Goal: Task Accomplishment & Management: Manage account settings

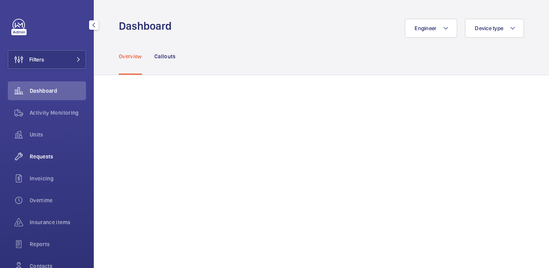
click at [46, 156] on span "Requests" at bounding box center [58, 156] width 56 height 8
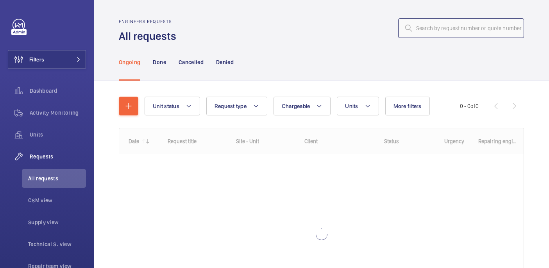
click at [434, 28] on input "text" at bounding box center [461, 28] width 126 height 20
paste input "R25-11081"
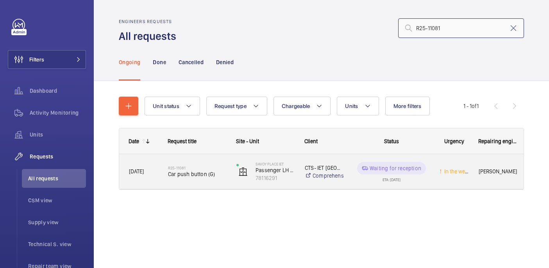
type input "R25-11081"
click at [190, 168] on h2 "R25-11081" at bounding box center [197, 167] width 58 height 5
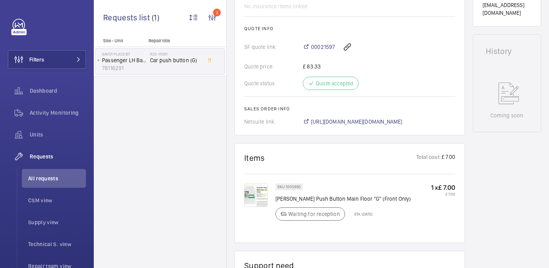
scroll to position [344, 0]
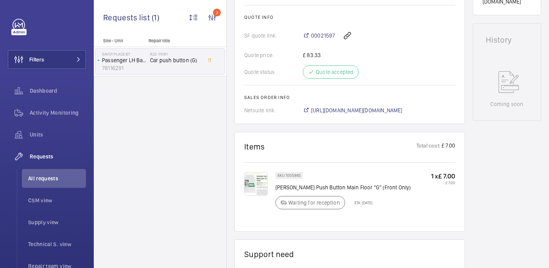
click at [257, 181] on img at bounding box center [255, 183] width 23 height 23
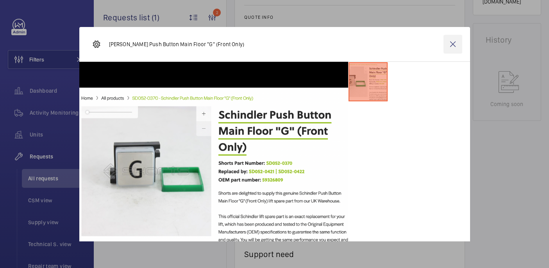
click at [452, 50] on wm-front-icon-button at bounding box center [453, 44] width 19 height 19
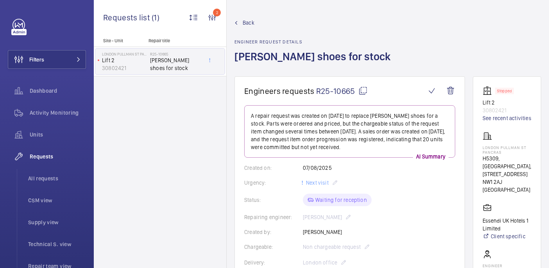
scroll to position [419, 0]
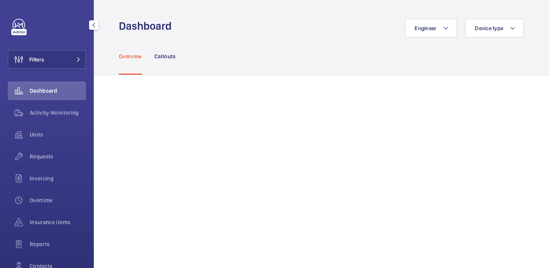
click at [52, 77] on div "Filters Dashboard Activity Monitoring Units Requests Invoicing Overtime Insuran…" at bounding box center [47, 159] width 78 height 281
click at [48, 63] on button "Filters" at bounding box center [47, 59] width 78 height 19
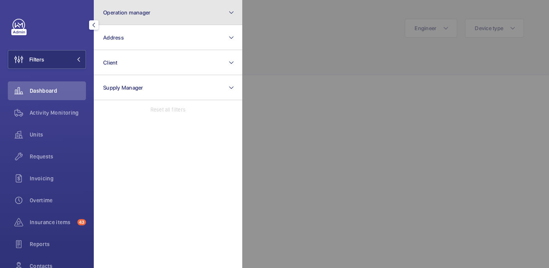
click at [149, 16] on button "Operation manager" at bounding box center [168, 12] width 149 height 25
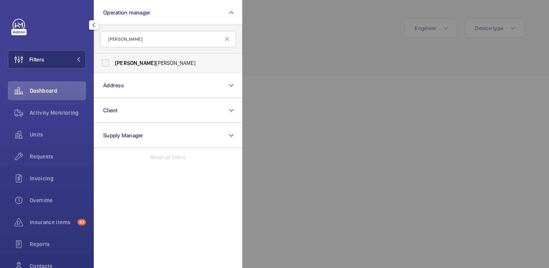
type input "john"
click at [188, 58] on label "John Smith" at bounding box center [162, 63] width 136 height 19
click at [113, 58] on input "John Smith" at bounding box center [106, 63] width 16 height 16
checkbox input "true"
click at [312, 51] on div at bounding box center [516, 134] width 549 height 268
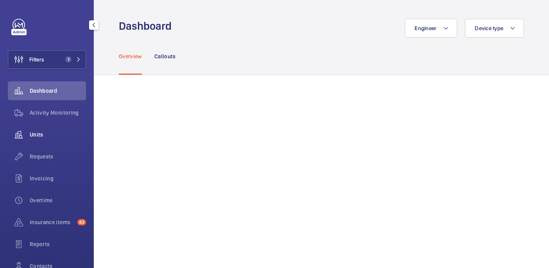
click at [44, 140] on div "Units" at bounding box center [47, 134] width 78 height 19
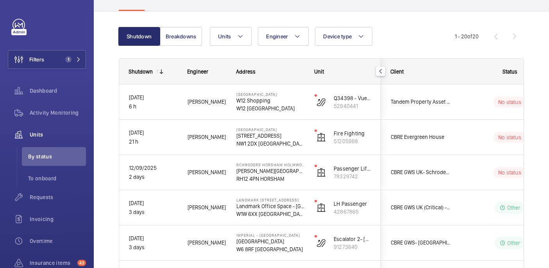
scroll to position [61, 0]
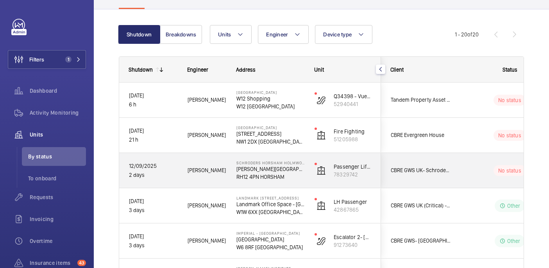
click at [209, 173] on span "Lewis H." at bounding box center [207, 170] width 39 height 9
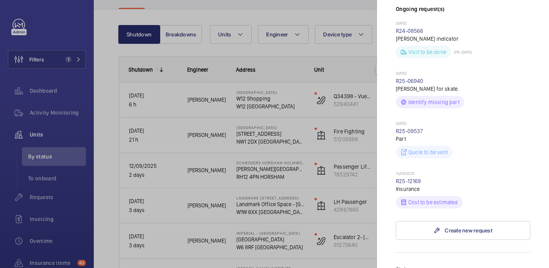
scroll to position [129, 0]
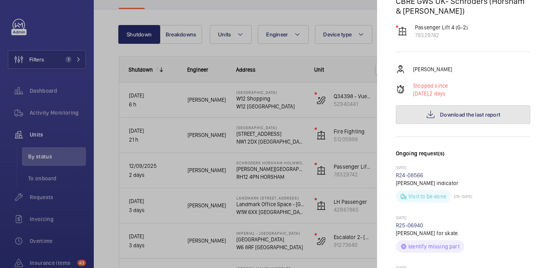
click at [435, 110] on mat-icon at bounding box center [430, 114] width 9 height 9
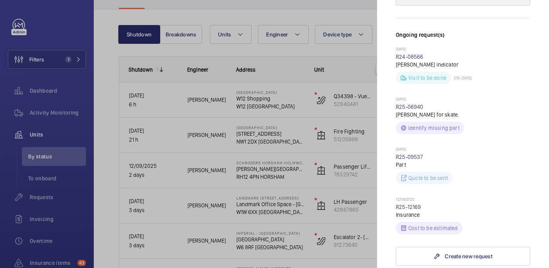
scroll to position [248, 0]
click at [397, 203] on link "R25-12169" at bounding box center [408, 206] width 25 height 6
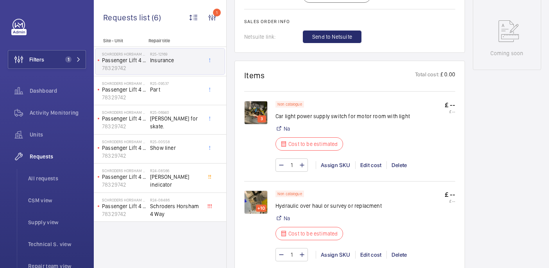
scroll to position [422, 0]
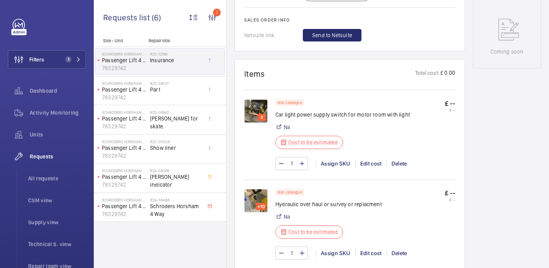
click at [264, 108] on img at bounding box center [255, 110] width 23 height 23
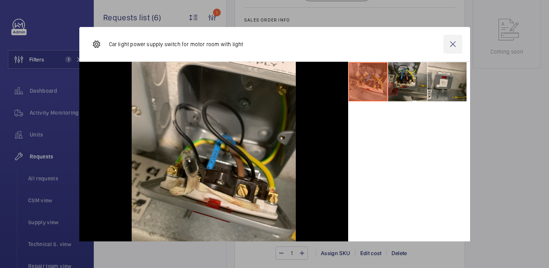
click at [454, 47] on wm-front-icon-button at bounding box center [453, 44] width 19 height 19
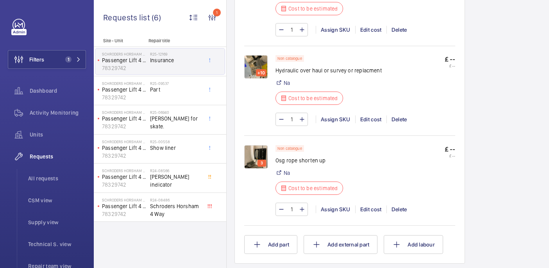
scroll to position [554, 0]
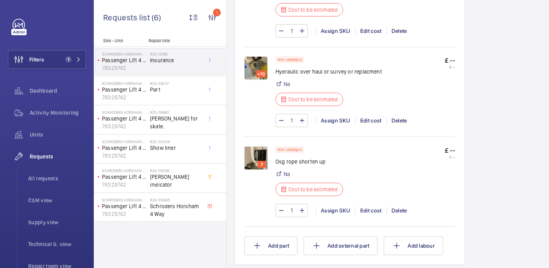
click at [260, 66] on img at bounding box center [255, 67] width 23 height 23
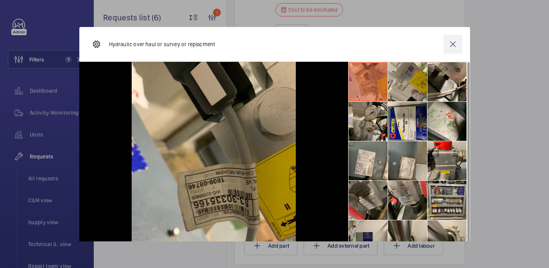
click at [446, 45] on wm-front-icon-button at bounding box center [453, 44] width 19 height 19
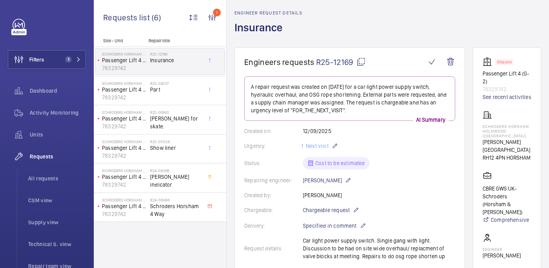
scroll to position [0, 0]
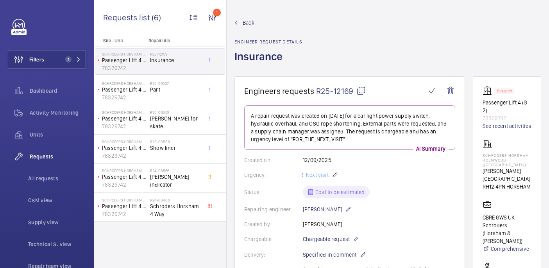
click at [362, 92] on mat-icon at bounding box center [361, 90] width 9 height 9
drag, startPoint x: 484, startPoint y: 155, endPoint x: 514, endPoint y: 161, distance: 30.6
click at [514, 161] on p "Schroders Horsham Holmwood ([GEOGRAPHIC_DATA])" at bounding box center [507, 160] width 49 height 14
copy p "Schroders Horsham Holmwood"
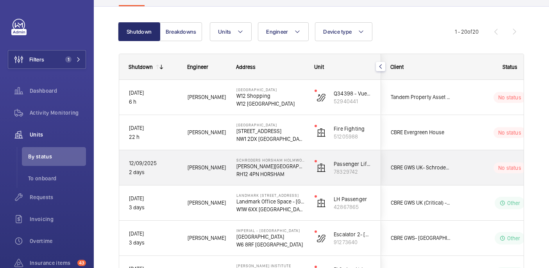
scroll to position [69, 0]
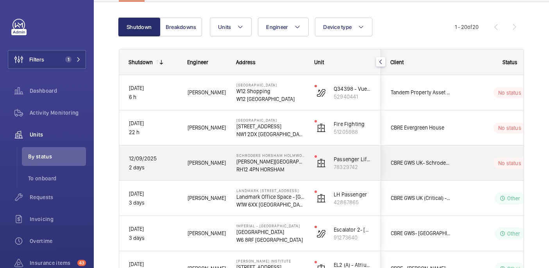
click at [480, 166] on wm-front-pills-cell "No status" at bounding box center [509, 163] width 97 height 11
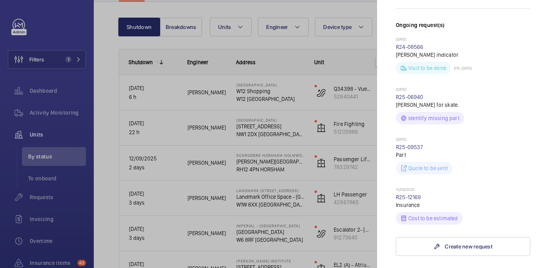
scroll to position [429, 0]
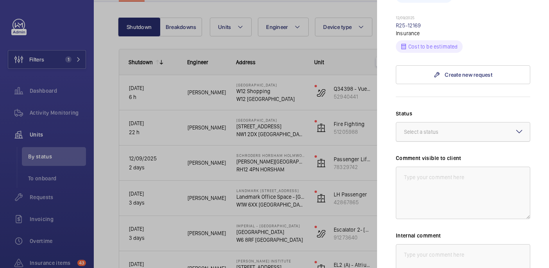
click at [453, 122] on div at bounding box center [463, 131] width 134 height 19
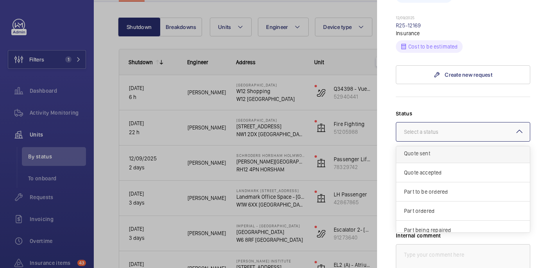
scroll to position [31, 0]
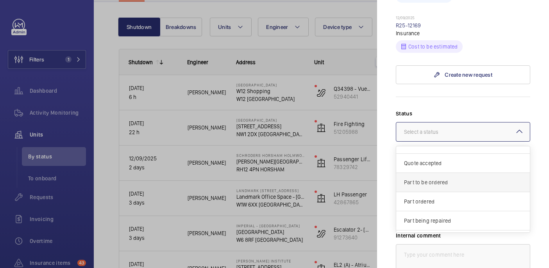
click at [443, 178] on span "Part to be ordered" at bounding box center [463, 182] width 118 height 8
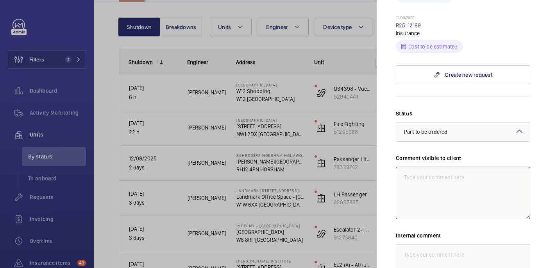
click at [426, 174] on textarea at bounding box center [463, 193] width 134 height 52
click at [426, 167] on textarea "WM ACTION: Sourcing parts, ETA TBC" at bounding box center [463, 193] width 134 height 52
type textarea "WM ACTION: Sourcing parts, ETA TBC"
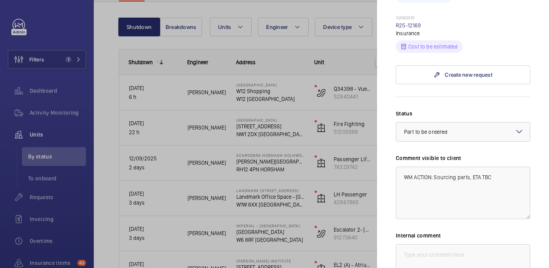
click at [420, 231] on div "Internal comment" at bounding box center [463, 263] width 134 height 65
click at [412, 244] on textarea at bounding box center [463, 270] width 134 height 52
paste textarea "WM ACTION: Sourcing parts, ETA TBC"
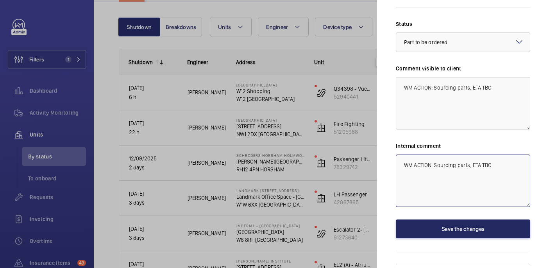
type textarea "WM ACTION: Sourcing parts, ETA TBC"
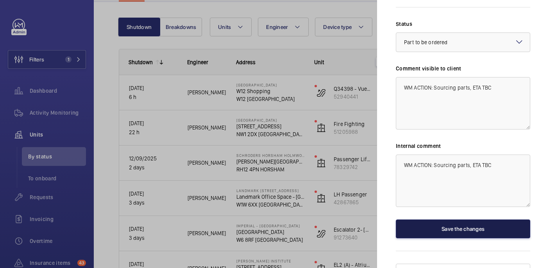
click at [456, 219] on button "Save the changes" at bounding box center [463, 228] width 134 height 19
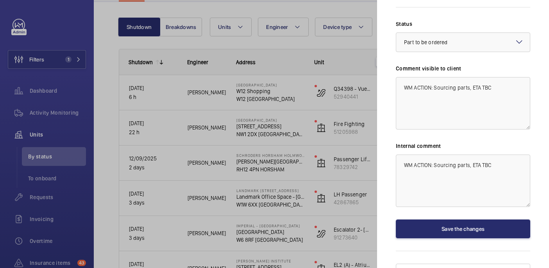
scroll to position [0, 0]
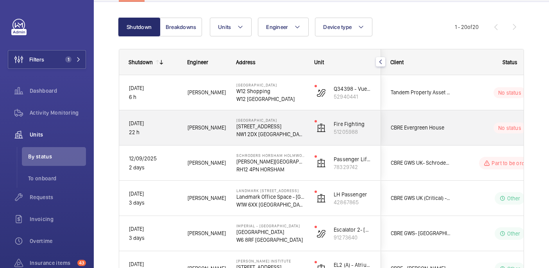
click at [468, 133] on div "No status" at bounding box center [505, 128] width 107 height 27
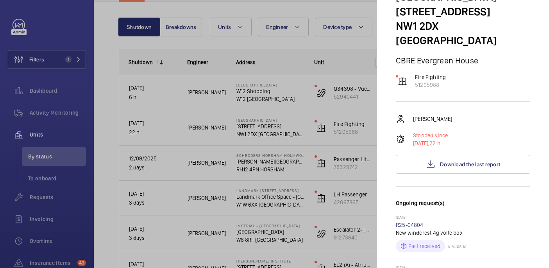
scroll to position [61, 0]
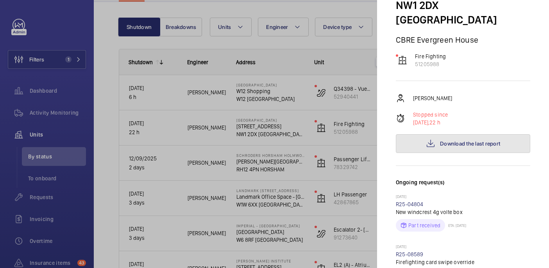
click at [464, 140] on span "Download the last report" at bounding box center [470, 143] width 60 height 6
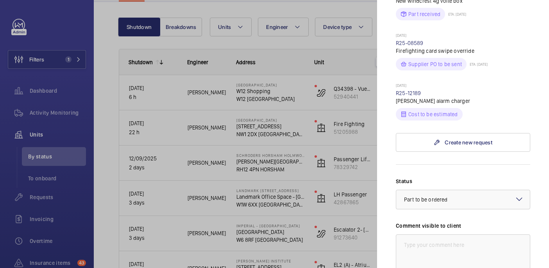
scroll to position [287, 0]
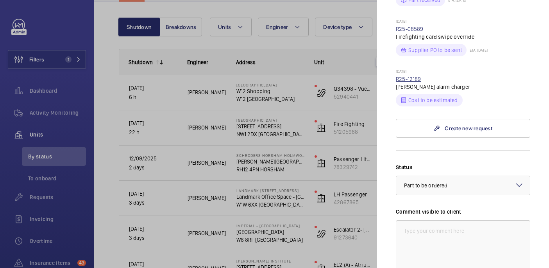
click at [413, 76] on link "R25-12189" at bounding box center [408, 79] width 25 height 6
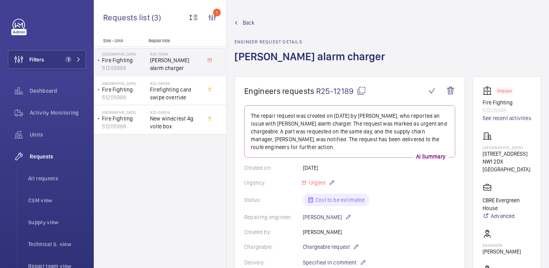
click at [360, 88] on mat-icon at bounding box center [361, 90] width 9 height 9
click at [501, 148] on p "[GEOGRAPHIC_DATA]" at bounding box center [507, 147] width 49 height 5
copy p "[GEOGRAPHIC_DATA]"
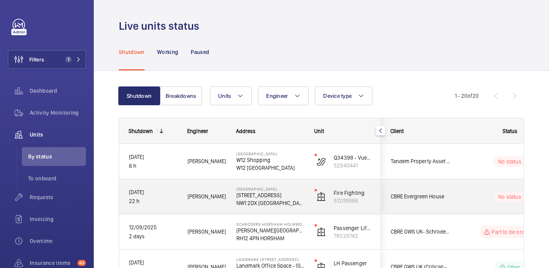
click at [470, 197] on wm-front-pills-cell "No status" at bounding box center [509, 196] width 97 height 11
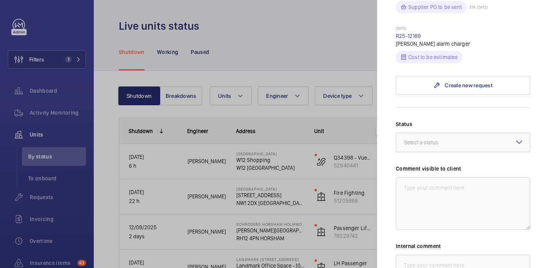
scroll to position [324, 0]
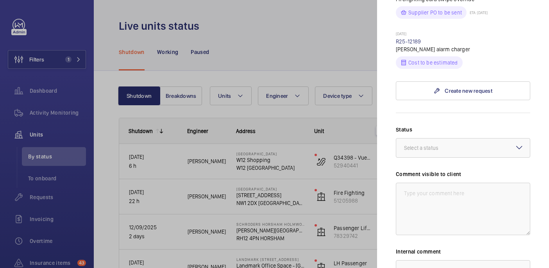
click at [450, 144] on div "Status Select a status Comment visible to client Internal comment Save the chan…" at bounding box center [463, 235] width 134 height 218
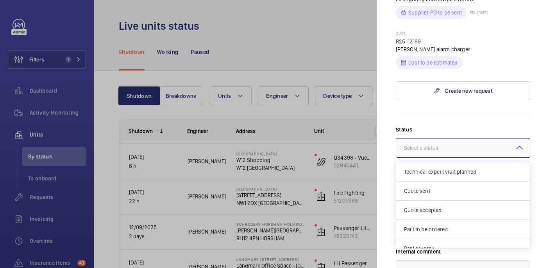
click at [438, 144] on div "Select a status" at bounding box center [431, 148] width 54 height 8
click at [434, 225] on span "Part to be ordered" at bounding box center [463, 229] width 118 height 8
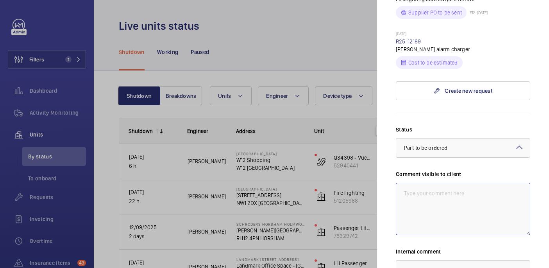
click at [430, 187] on textarea at bounding box center [463, 209] width 134 height 52
click at [422, 183] on textarea "WM ACTION: Sourcing parts, ETA TBC" at bounding box center [463, 209] width 134 height 52
type textarea "WM ACTION: Sourcing parts, ETA TBC"
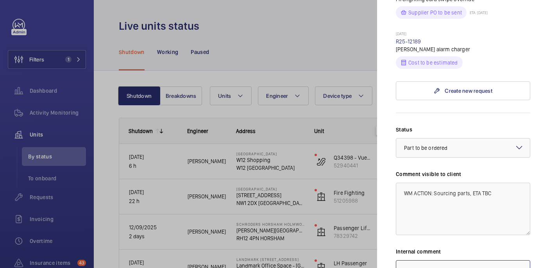
paste textarea "WM ACTION: Sourcing parts, ETA TBC"
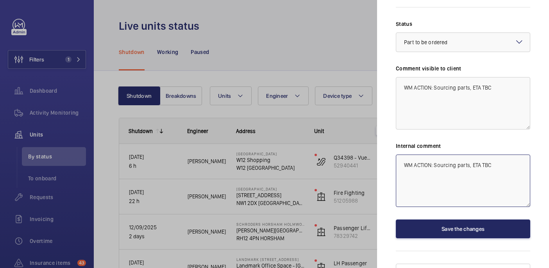
type textarea "WM ACTION: Sourcing parts, ETA TBC"
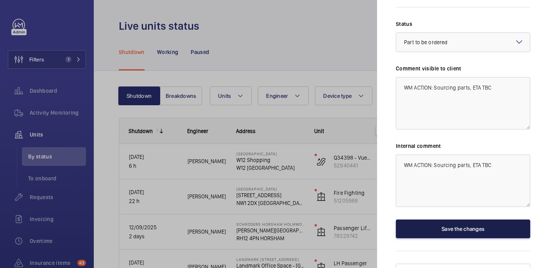
click at [436, 219] on button "Save the changes" at bounding box center [463, 228] width 134 height 19
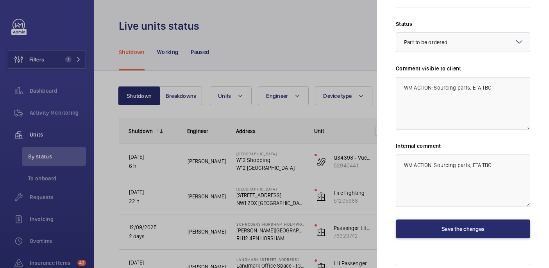
scroll to position [0, 0]
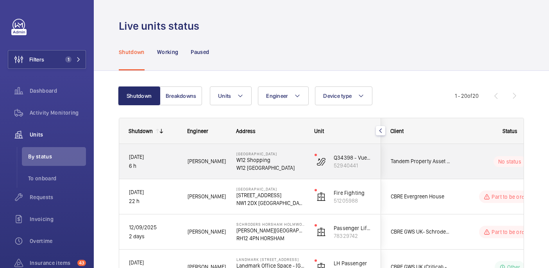
click at [480, 167] on div "No status" at bounding box center [505, 161] width 107 height 27
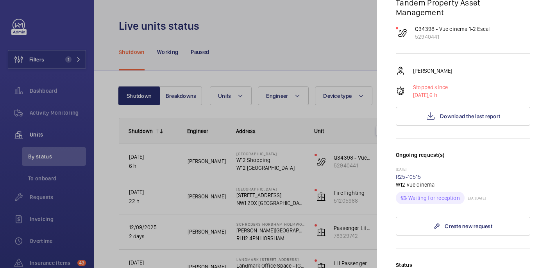
scroll to position [219, 0]
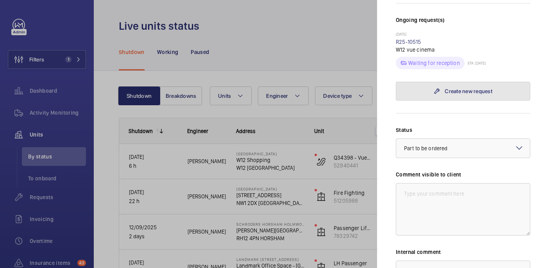
click at [454, 89] on link "Create new request" at bounding box center [463, 91] width 134 height 19
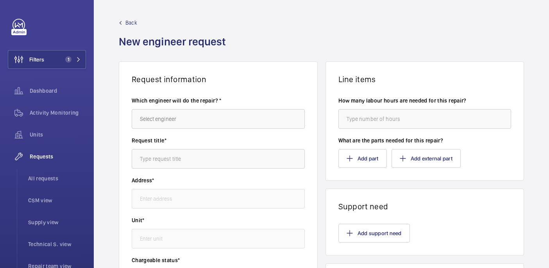
type input "W12 Shopping Centre W12 Shopping, W12 8PP LONDON"
type input "52940441 - Q34398 - Vue cinema 1-2 Escal"
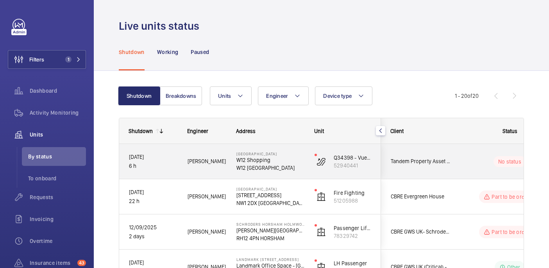
click at [461, 167] on div "No status" at bounding box center [505, 161] width 107 height 27
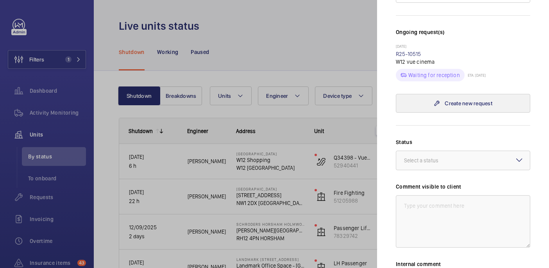
scroll to position [75, 0]
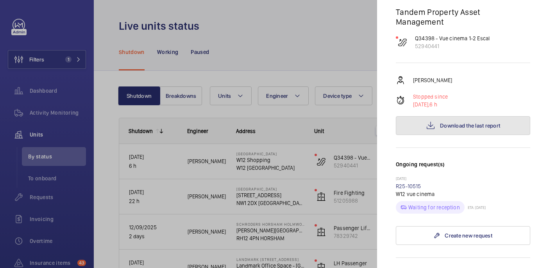
click at [445, 122] on span "Download the last report" at bounding box center [470, 125] width 60 height 6
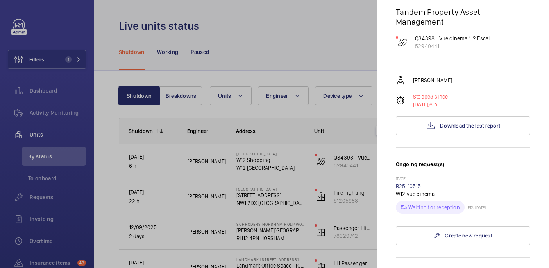
click at [407, 183] on link "R25-10515" at bounding box center [408, 186] width 25 height 6
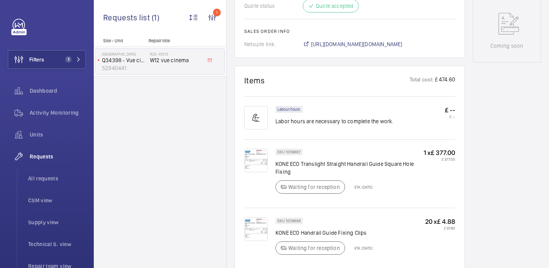
scroll to position [407, 0]
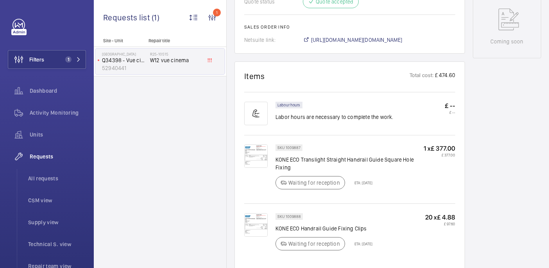
click at [255, 163] on div at bounding box center [259, 169] width 31 height 50
click at [255, 146] on img at bounding box center [255, 155] width 23 height 23
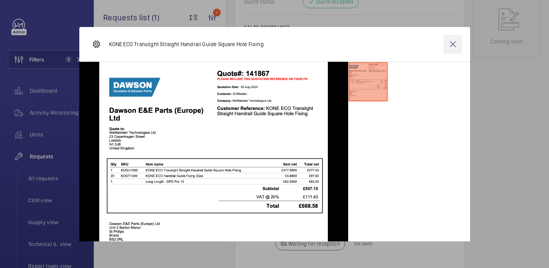
click at [458, 45] on wm-front-icon-button at bounding box center [453, 44] width 19 height 19
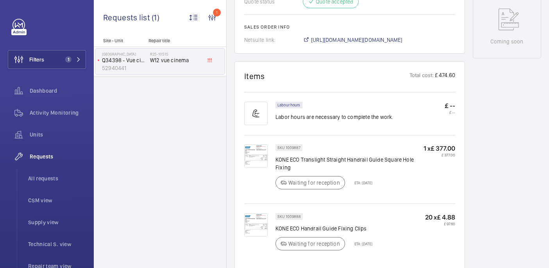
click at [253, 213] on img at bounding box center [255, 224] width 23 height 23
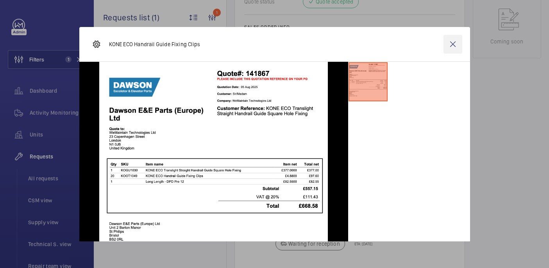
click at [452, 42] on wm-front-icon-button at bounding box center [453, 44] width 19 height 19
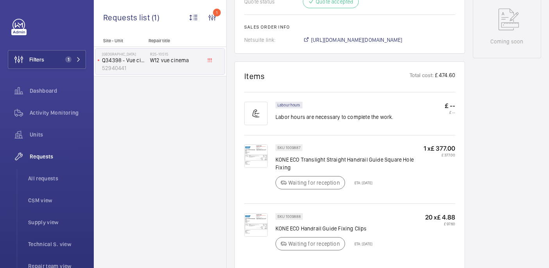
scroll to position [433, 0]
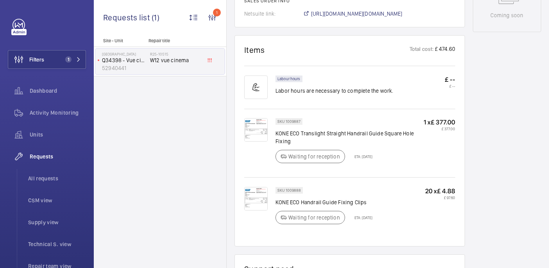
click at [270, 190] on div at bounding box center [259, 208] width 31 height 42
click at [248, 187] on img at bounding box center [255, 198] width 23 height 23
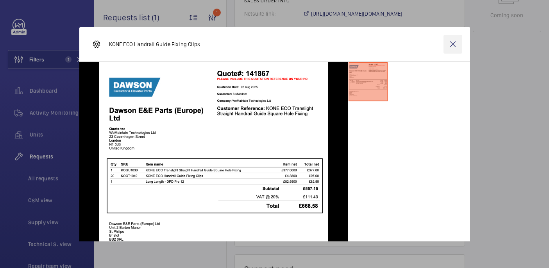
click at [457, 45] on wm-front-icon-button at bounding box center [453, 44] width 19 height 19
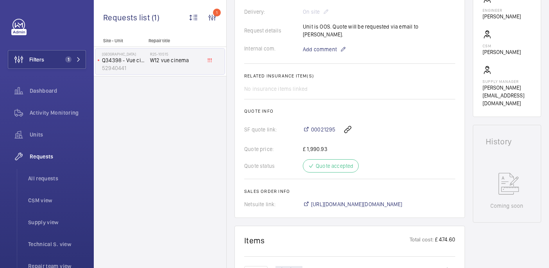
scroll to position [244, 0]
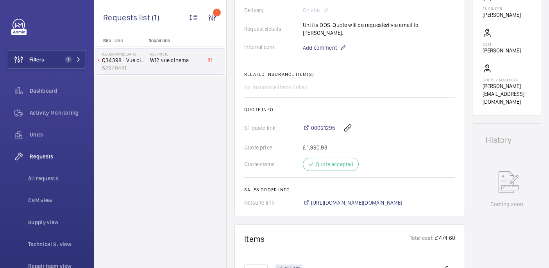
click at [348, 200] on wm-front-card "Engineers requests R25-10515 A repair request was created on 2025-08-04 for a W…" at bounding box center [350, 24] width 231 height 384
click at [348, 199] on span "https://6461500.app.netsuite.com/app/accounting/transactions/salesord.nl?id=288…" at bounding box center [356, 203] width 91 height 8
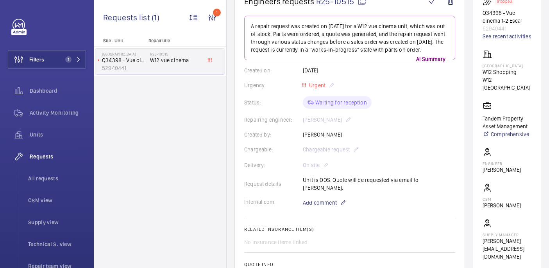
scroll to position [0, 0]
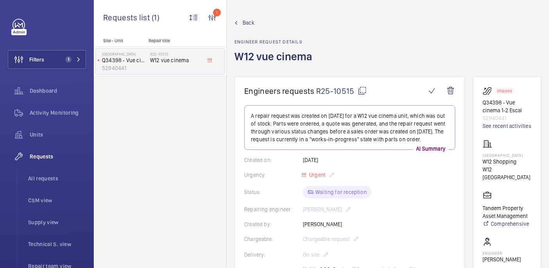
drag, startPoint x: 495, startPoint y: 173, endPoint x: 519, endPoint y: 177, distance: 24.2
click at [519, 177] on wm-front-card "Stopped Q34398 - Vue cinema 1-2 Escal 52940441 See recent activities W12 Shoppi…" at bounding box center [507, 217] width 68 height 283
copy p "W12 Shopping Centre"
click at [362, 90] on mat-icon at bounding box center [362, 90] width 9 height 9
copy p "W12 Shopping Centre"
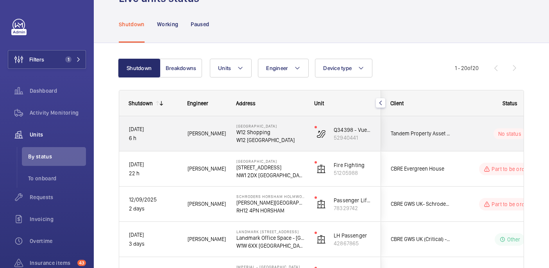
scroll to position [41, 0]
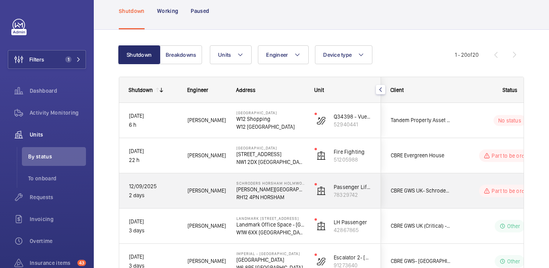
click at [303, 200] on div "Schroders Horsham Holmwood (Broadlands Business Campus) Langhurst Wood Road RH1…" at bounding box center [265, 190] width 77 height 35
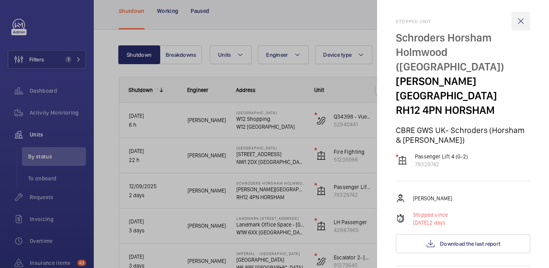
click at [525, 24] on wm-front-icon-button at bounding box center [521, 21] width 19 height 19
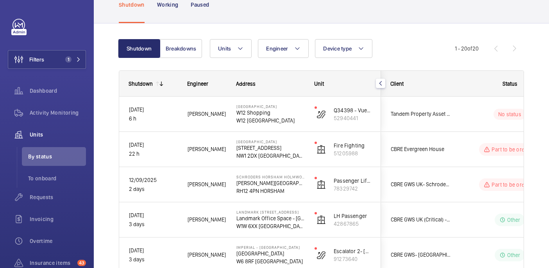
scroll to position [0, 0]
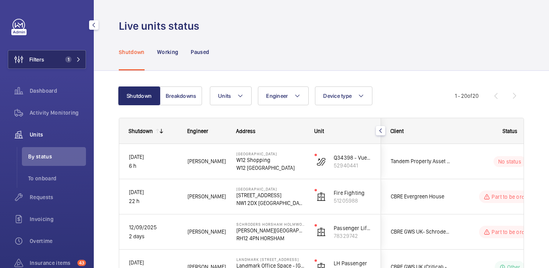
click at [80, 60] on mat-icon at bounding box center [78, 59] width 5 height 5
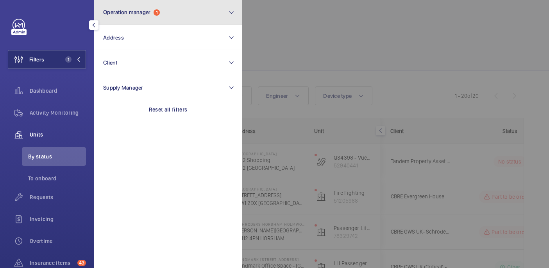
click at [155, 23] on button "Operation manager 1" at bounding box center [168, 12] width 149 height 25
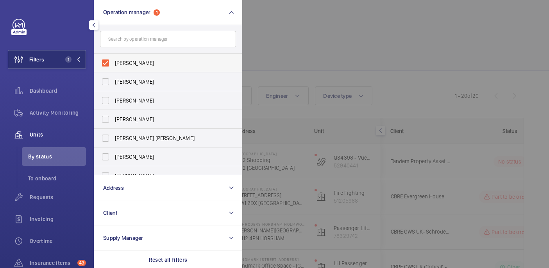
click at [149, 59] on span "John Smith" at bounding box center [169, 63] width 108 height 8
click at [113, 59] on input "John Smith" at bounding box center [106, 63] width 16 height 16
checkbox input "false"
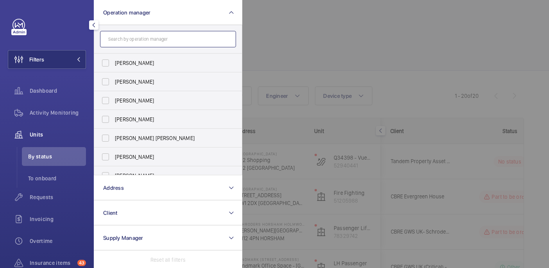
click at [149, 46] on input "text" at bounding box center [168, 39] width 136 height 16
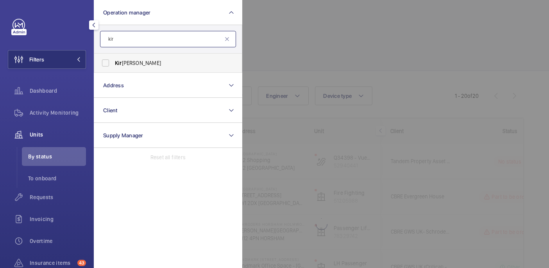
type input "kir"
click at [153, 57] on label "Kir sten Kalaher" at bounding box center [162, 63] width 136 height 19
click at [113, 57] on input "Kir sten Kalaher" at bounding box center [106, 63] width 16 height 16
checkbox input "true"
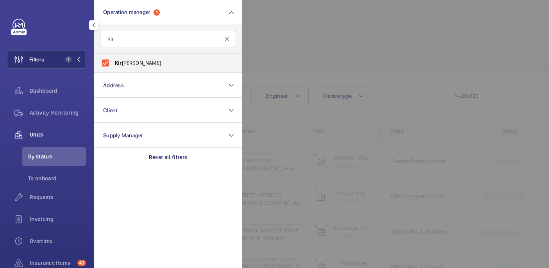
click at [370, 55] on div at bounding box center [516, 134] width 549 height 268
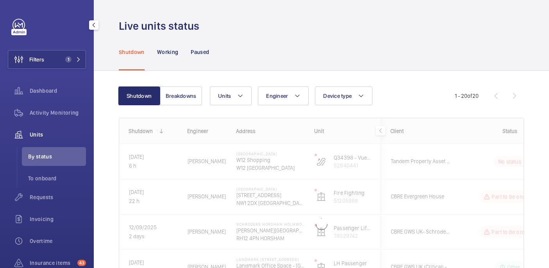
click at [45, 138] on span "Units" at bounding box center [58, 135] width 56 height 8
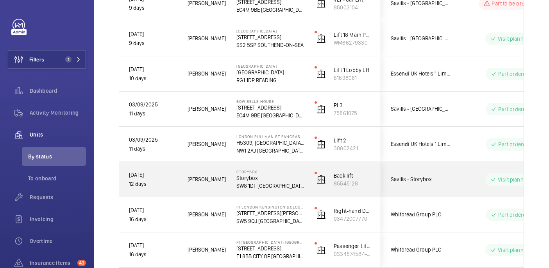
scroll to position [373, 0]
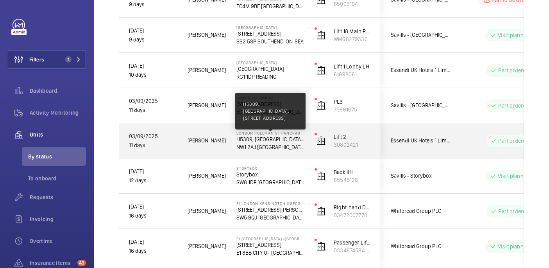
click at [290, 137] on p "H5309, LONDON PULLMAN ST PANCRAS, 100 - 110 Euston Rd" at bounding box center [271, 139] width 68 height 8
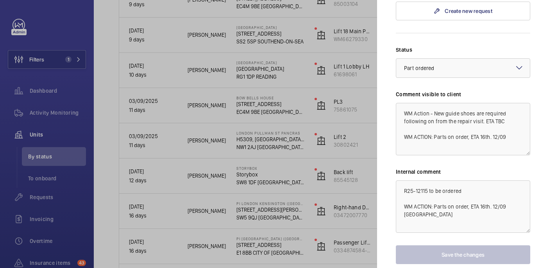
scroll to position [0, 0]
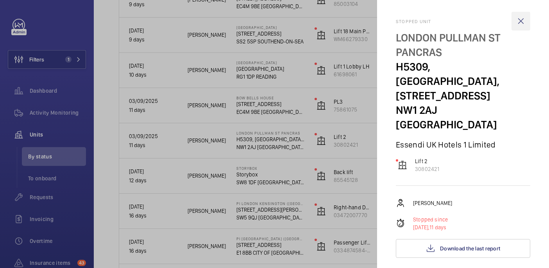
click at [517, 21] on wm-front-icon-button at bounding box center [521, 21] width 19 height 19
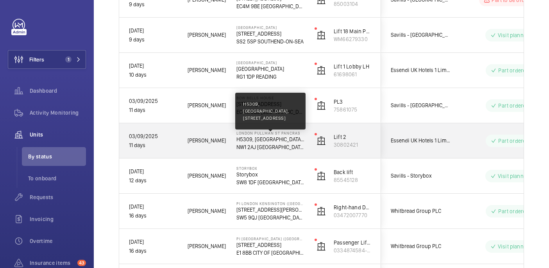
click at [283, 139] on p "H5309, LONDON PULLMAN ST PANCRAS, 100 - 110 Euston Rd" at bounding box center [271, 139] width 68 height 8
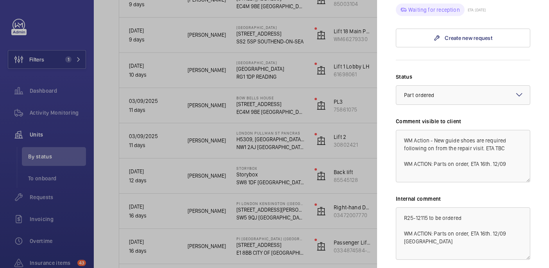
scroll to position [423, 0]
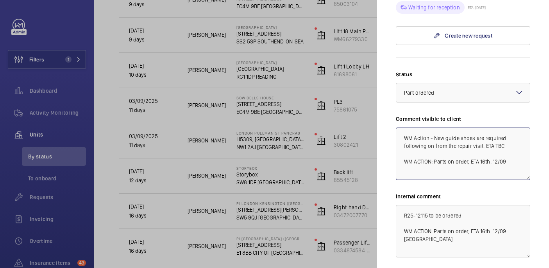
click at [491, 149] on textarea "WM Action - New guide shoes are required following on from the repair visit. ET…" at bounding box center [463, 153] width 134 height 52
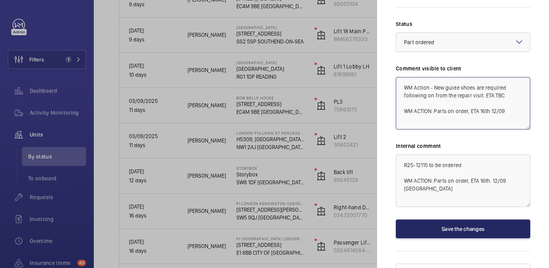
type textarea "WM Action - New guide shoes are required following on from the repair visit. ET…"
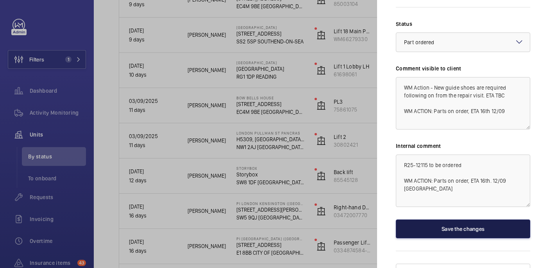
click at [465, 219] on button "Save the changes" at bounding box center [463, 228] width 134 height 19
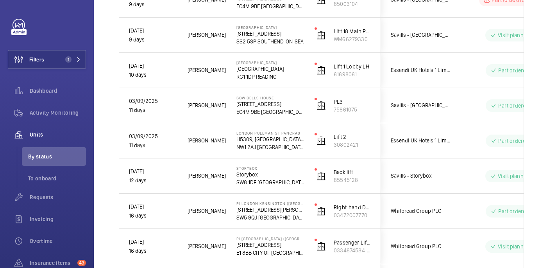
scroll to position [0, 0]
click at [58, 57] on button "Filters 1" at bounding box center [47, 59] width 78 height 19
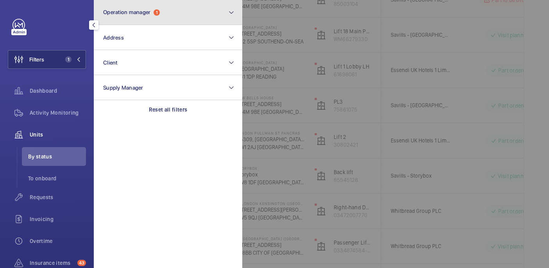
click at [147, 16] on button "Operation manager 1" at bounding box center [168, 12] width 149 height 25
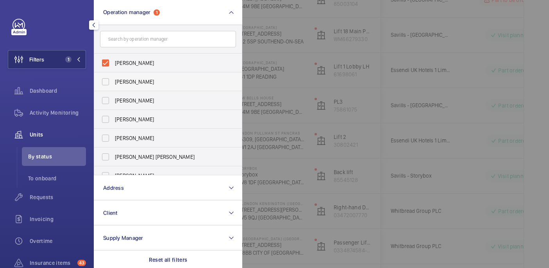
click at [138, 73] on label "Abby Archer" at bounding box center [162, 81] width 136 height 19
click at [113, 74] on input "Abby Archer" at bounding box center [106, 82] width 16 height 16
checkbox input "true"
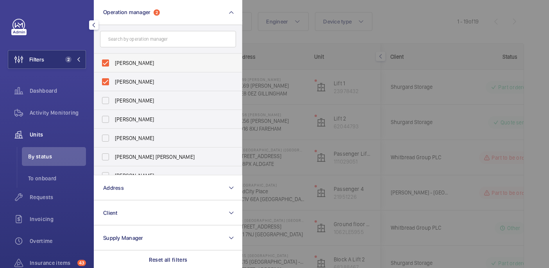
click at [136, 63] on span "[PERSON_NAME]" at bounding box center [169, 63] width 108 height 8
click at [113, 63] on input "[PERSON_NAME]" at bounding box center [106, 63] width 16 height 16
click at [136, 71] on label "[PERSON_NAME]" at bounding box center [162, 63] width 136 height 19
click at [113, 71] on input "[PERSON_NAME]" at bounding box center [106, 63] width 16 height 16
checkbox input "true"
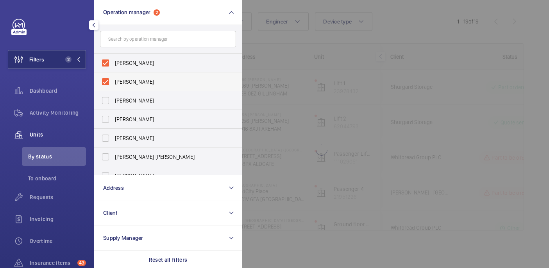
click at [134, 80] on span "Abby Archer" at bounding box center [169, 82] width 108 height 8
click at [113, 80] on input "Abby Archer" at bounding box center [106, 82] width 16 height 16
checkbox input "false"
click at [134, 65] on span "[PERSON_NAME]" at bounding box center [169, 63] width 108 height 8
click at [113, 65] on input "[PERSON_NAME]" at bounding box center [106, 63] width 16 height 16
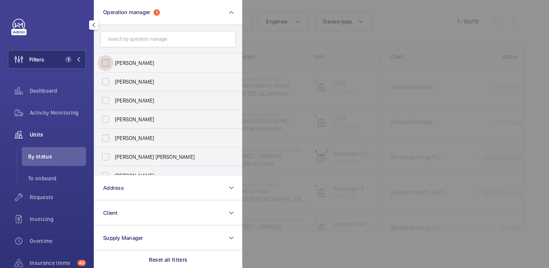
checkbox input "false"
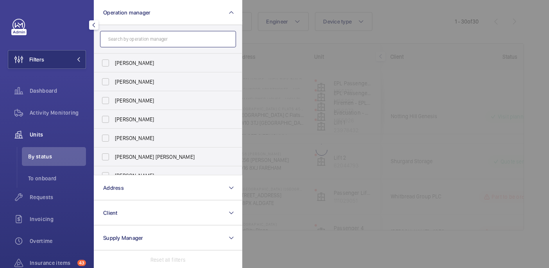
click at [134, 43] on input "text" at bounding box center [168, 39] width 136 height 16
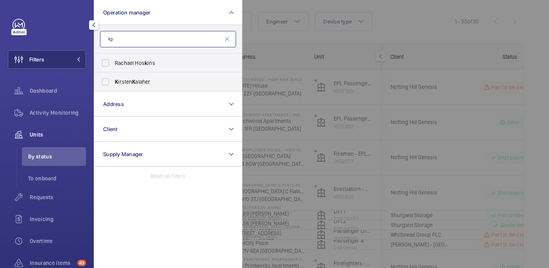
type input "k"
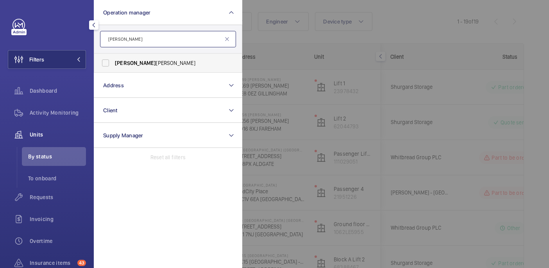
type input "john"
click at [139, 64] on span "John Smith" at bounding box center [169, 63] width 108 height 8
click at [113, 64] on input "John Smith" at bounding box center [106, 63] width 16 height 16
checkbox input "true"
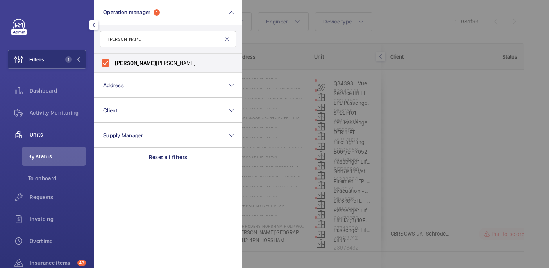
click at [63, 28] on div at bounding box center [50, 25] width 74 height 13
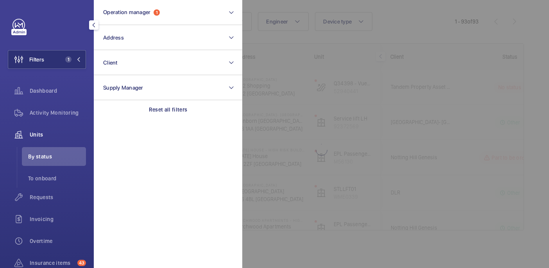
click at [312, 48] on div at bounding box center [516, 134] width 549 height 268
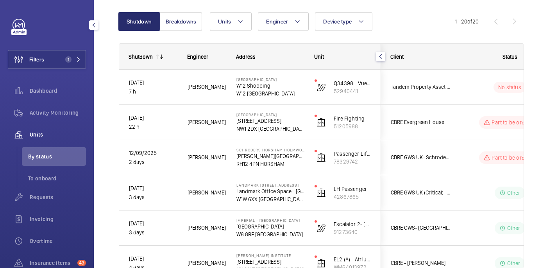
click at [46, 135] on span "Units" at bounding box center [58, 135] width 56 height 8
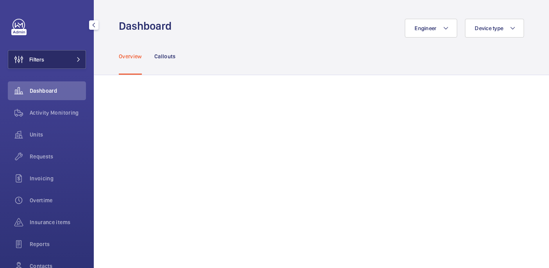
click at [48, 62] on button "Filters" at bounding box center [47, 59] width 78 height 19
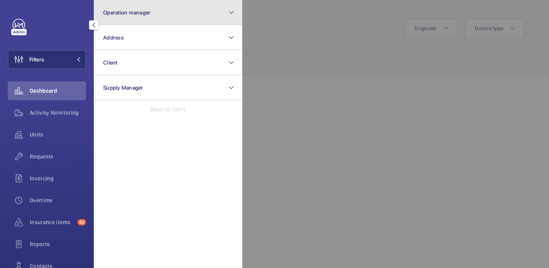
click at [176, 21] on button "Operation manager" at bounding box center [168, 12] width 149 height 25
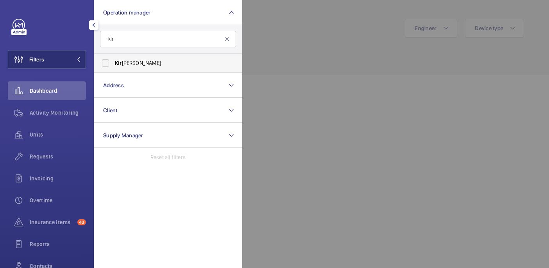
type input "kir"
click at [178, 65] on span "Kir sten Kalaher" at bounding box center [169, 63] width 108 height 8
click at [113, 65] on input "Kir sten Kalaher" at bounding box center [106, 63] width 16 height 16
checkbox input "true"
click at [316, 52] on div at bounding box center [516, 134] width 549 height 268
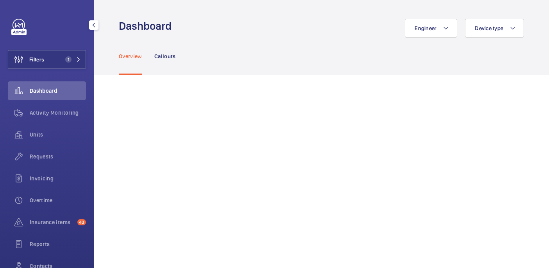
drag, startPoint x: 63, startPoint y: 136, endPoint x: 88, endPoint y: 126, distance: 28.0
click at [63, 136] on span "Units" at bounding box center [58, 135] width 56 height 8
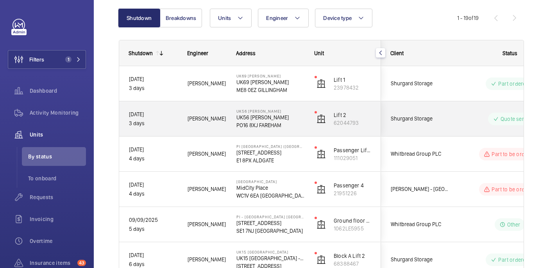
scroll to position [79, 0]
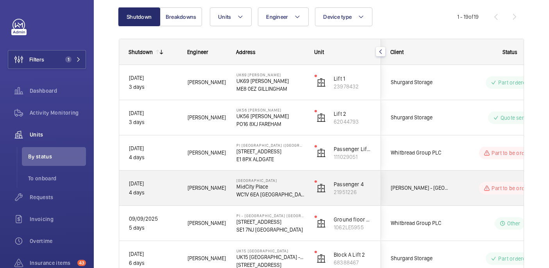
click at [294, 190] on p "WC1V 6EA LONDON" at bounding box center [271, 194] width 68 height 8
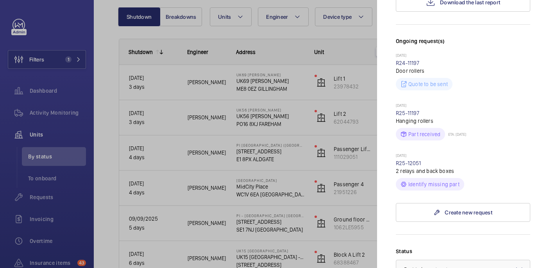
scroll to position [226, 0]
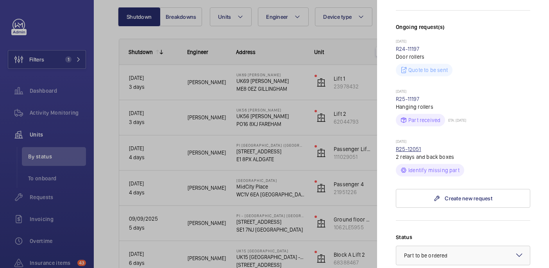
click at [411, 146] on link "R25-12051" at bounding box center [408, 149] width 25 height 6
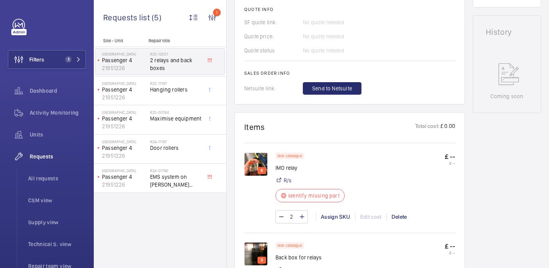
scroll to position [74, 0]
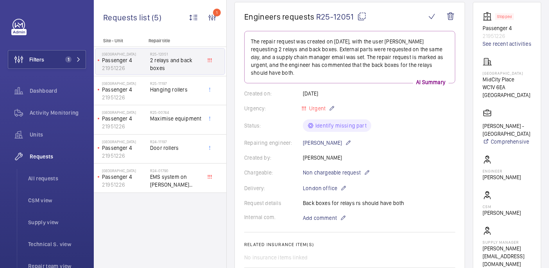
click at [361, 18] on mat-icon at bounding box center [361, 16] width 9 height 9
click at [493, 73] on p "Midcity Place" at bounding box center [507, 73] width 49 height 5
copy p "Midcity Place"
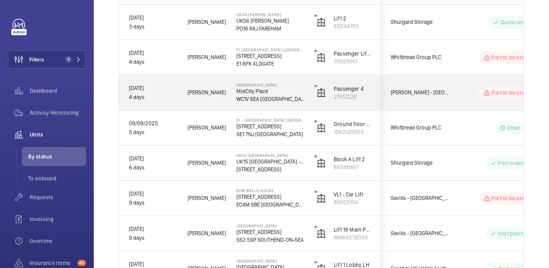
scroll to position [178, 0]
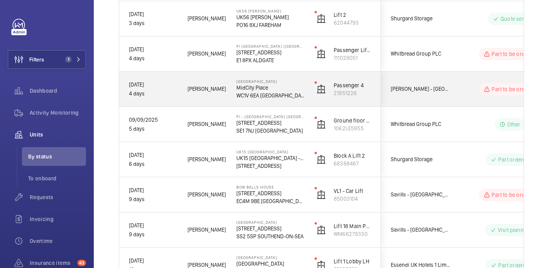
click at [453, 84] on div "Part to be ordered" at bounding box center [505, 89] width 107 height 28
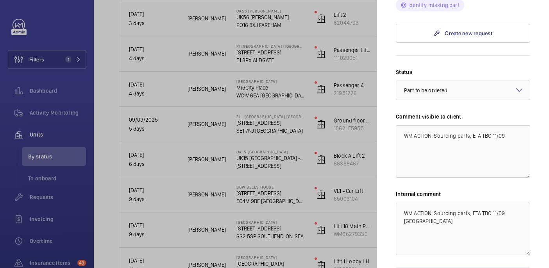
scroll to position [425, 0]
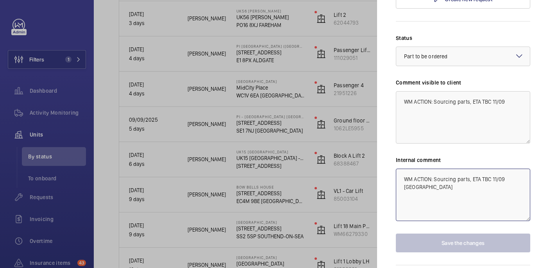
click at [523, 169] on textarea "WM ACTION: Sourcing parts, ETA TBC 11/09 india" at bounding box center [463, 195] width 134 height 52
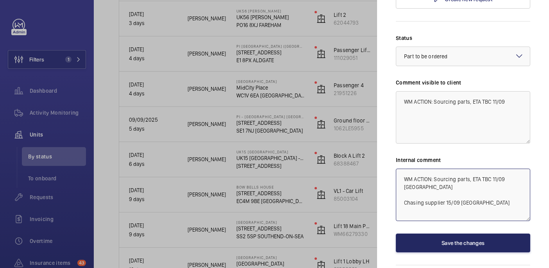
type textarea "WM ACTION: Sourcing parts, ETA TBC 11/09 india Chasing supplier 15/09 india"
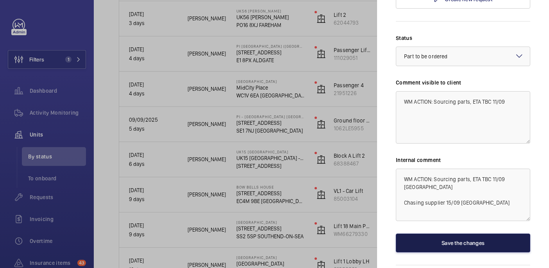
click at [490, 233] on button "Save the changes" at bounding box center [463, 242] width 134 height 19
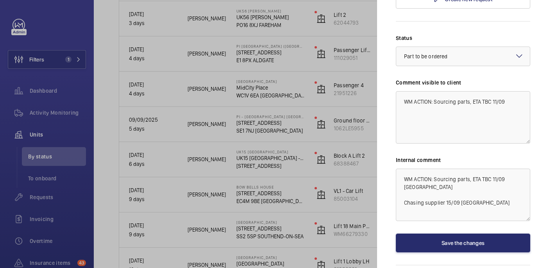
scroll to position [0, 0]
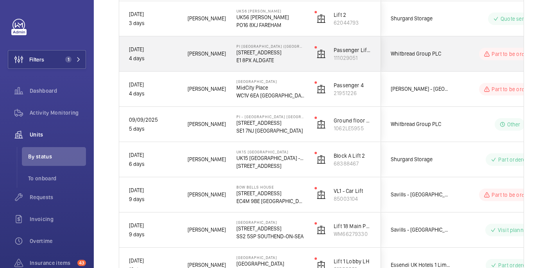
click at [454, 47] on div "Part to be ordered" at bounding box center [505, 54] width 107 height 28
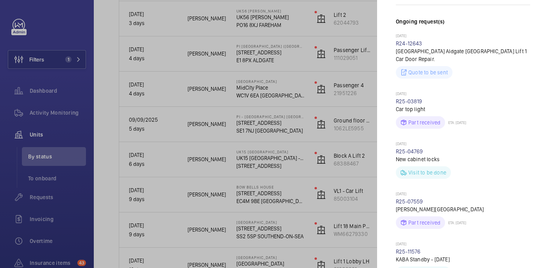
scroll to position [363, 0]
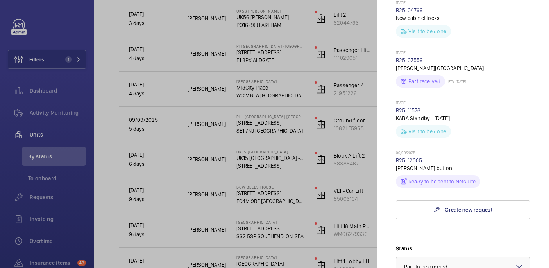
click at [412, 157] on link "R25-12005" at bounding box center [409, 160] width 27 height 6
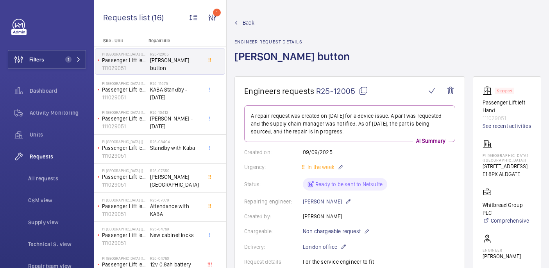
click at [364, 91] on mat-icon at bounding box center [363, 90] width 9 height 9
drag, startPoint x: 481, startPoint y: 154, endPoint x: 513, endPoint y: 162, distance: 32.7
click at [513, 162] on wm-front-card "Stopped Passenger Lift left Hand 111029051 See recent activities PI London City…" at bounding box center [507, 216] width 68 height 280
copy p "PI London City (Aldgate)"
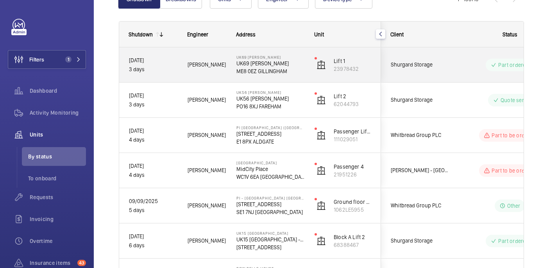
scroll to position [98, 0]
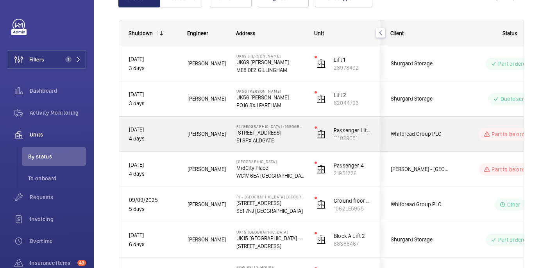
click at [463, 135] on wm-front-pills-cell "Part to be ordered" at bounding box center [509, 134] width 97 height 13
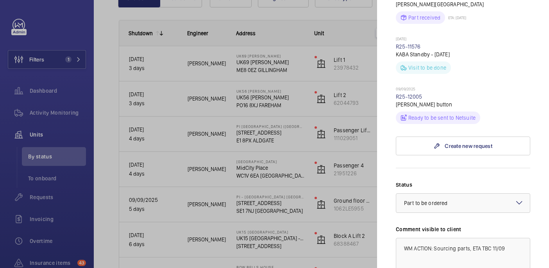
scroll to position [526, 0]
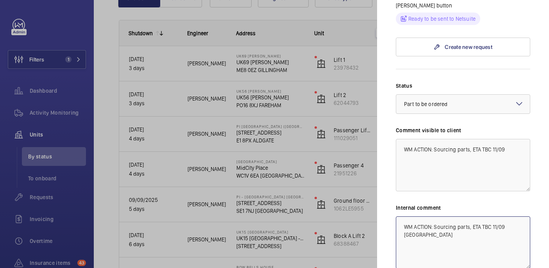
click at [526, 216] on textarea "WM ACTION: Sourcing parts, ETA TBC 11/09 india" at bounding box center [463, 242] width 134 height 52
type textarea "WM ACTION: Sourcing parts, ETA TBC 11/09 india Long leadtime, need to find anot…"
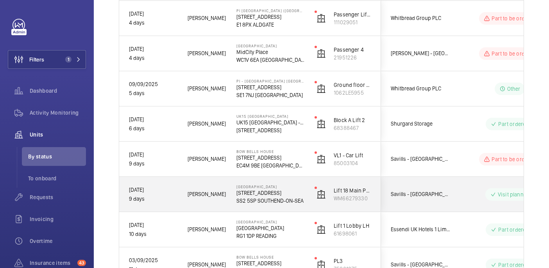
scroll to position [214, 0]
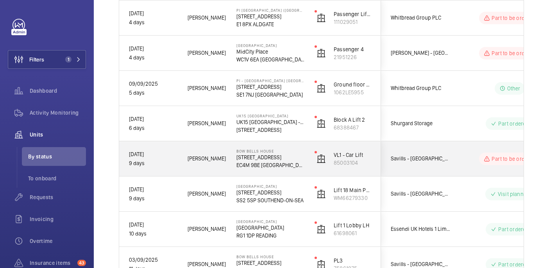
click at [455, 159] on div "Part to be ordered" at bounding box center [505, 159] width 107 height 28
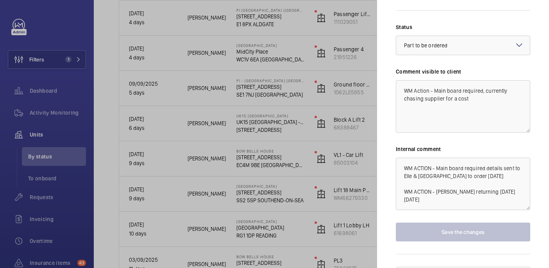
scroll to position [380, 0]
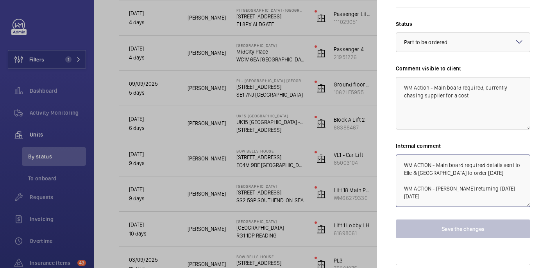
click at [438, 182] on textarea "WM ACTION - Main board required details sent to Elle & India to order 08.09.25 …" at bounding box center [463, 180] width 134 height 52
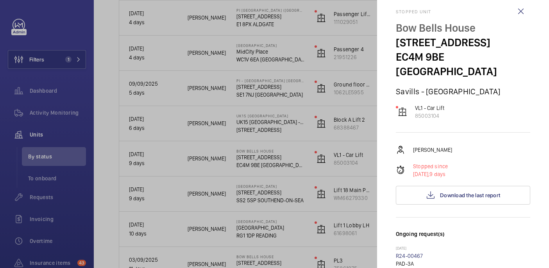
scroll to position [0, 0]
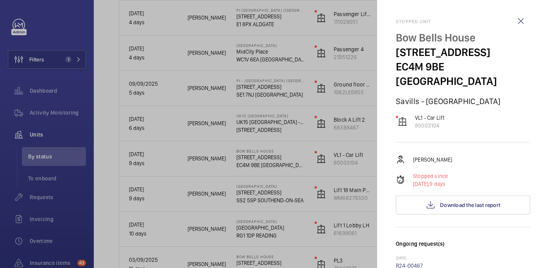
type textarea "WM ACTION - Main board required details sent to Elle & India to order 08.09.25 …"
drag, startPoint x: 395, startPoint y: 40, endPoint x: 486, endPoint y: 36, distance: 91.2
click at [486, 36] on mat-sidenav "Stopped unit Bow Bells House 1 Bread St EC4M 9BE LONDON Savills - Bow Bells Hou…" at bounding box center [463, 134] width 172 height 268
copy p "Bow Bells House"
click at [521, 20] on wm-front-icon-button at bounding box center [521, 21] width 19 height 19
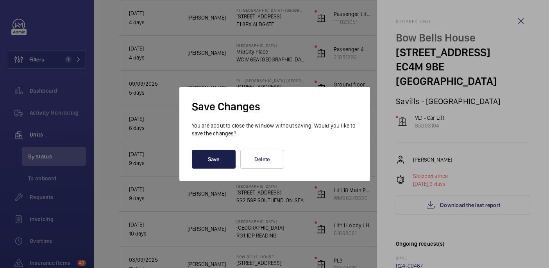
click at [229, 159] on button "Save" at bounding box center [214, 159] width 44 height 19
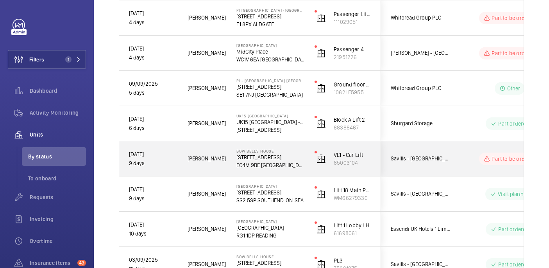
click at [454, 160] on div "Part to be ordered" at bounding box center [505, 159] width 107 height 28
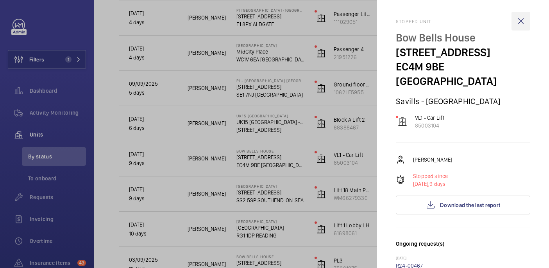
click at [524, 23] on wm-front-icon-button at bounding box center [521, 21] width 19 height 19
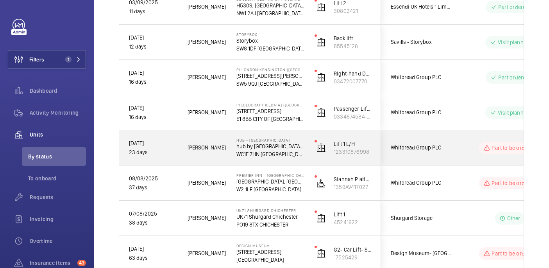
scroll to position [521, 0]
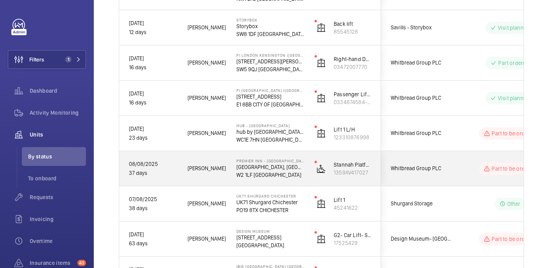
click at [443, 174] on div "Whitbread Group PLC" at bounding box center [417, 168] width 70 height 25
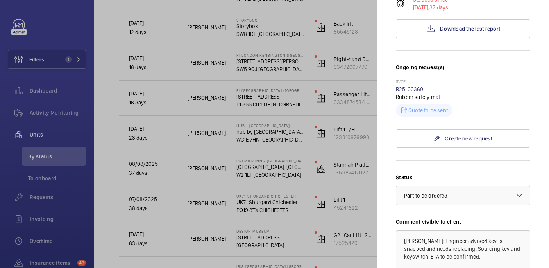
scroll to position [215, 0]
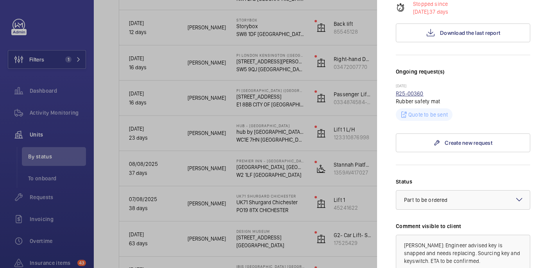
click at [407, 90] on link "R25-00360" at bounding box center [410, 93] width 28 height 6
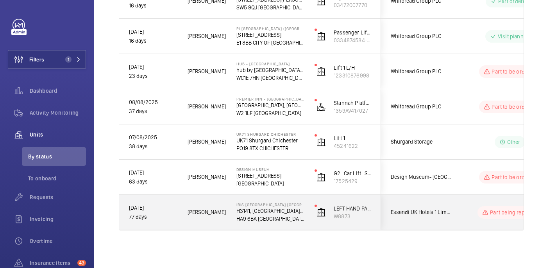
scroll to position [581, 0]
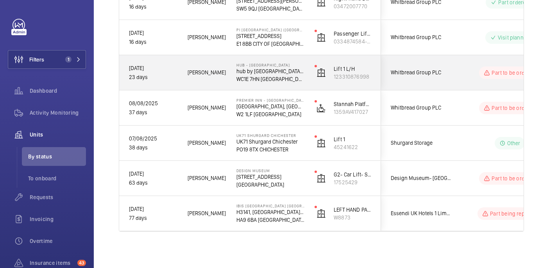
click at [469, 75] on wm-front-pills-cell "Part to be ordered" at bounding box center [509, 72] width 97 height 13
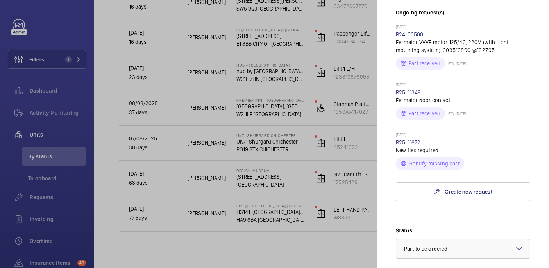
scroll to position [258, 0]
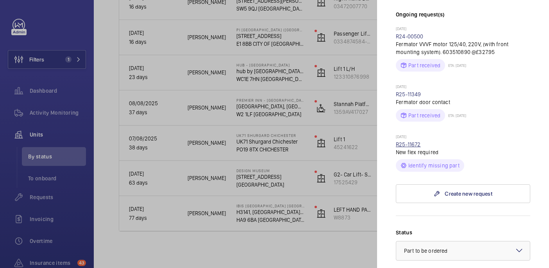
click at [403, 141] on link "R25-11672" at bounding box center [408, 144] width 25 height 6
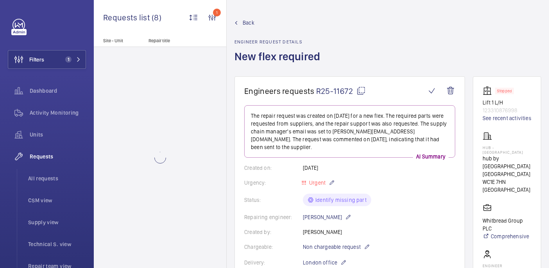
click at [359, 93] on mat-icon at bounding box center [361, 90] width 9 height 9
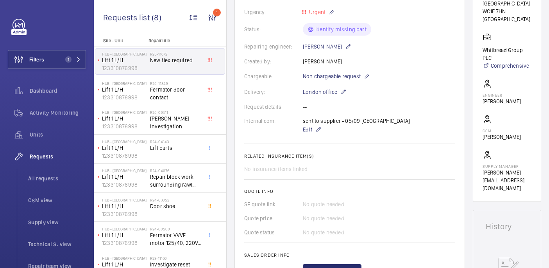
scroll to position [171, 0]
click at [308, 125] on span "Edit" at bounding box center [307, 129] width 9 height 8
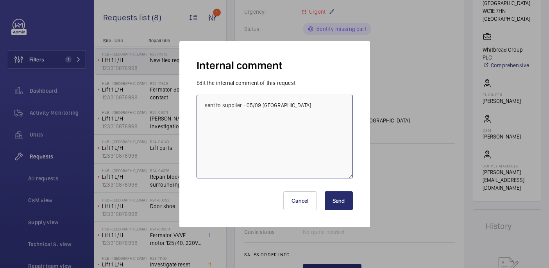
click at [317, 109] on textarea "sent to supplier - 05/09 india" at bounding box center [275, 137] width 156 height 84
type textarea "sent to supplier - 05/09 india sent to supplie"
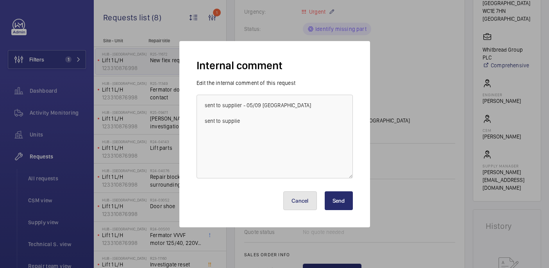
click at [303, 202] on button "Cancel" at bounding box center [300, 200] width 34 height 19
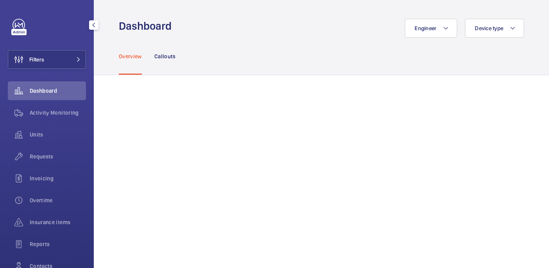
click at [48, 150] on div "Requests" at bounding box center [47, 156] width 78 height 19
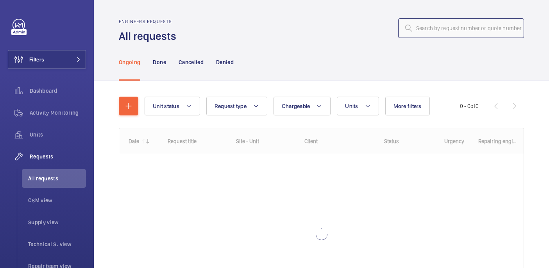
click at [453, 27] on input "text" at bounding box center [461, 28] width 126 height 20
paste input "R25-11702"
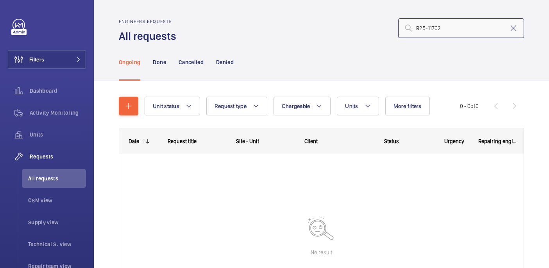
click at [418, 30] on input "R25-11702" at bounding box center [461, 28] width 126 height 20
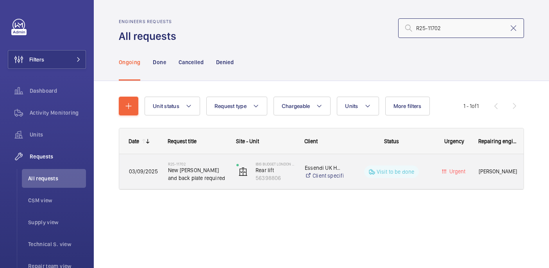
type input "R25-11702"
click at [207, 186] on div "R25-11702 New kone pressel and back plate required" at bounding box center [193, 171] width 68 height 35
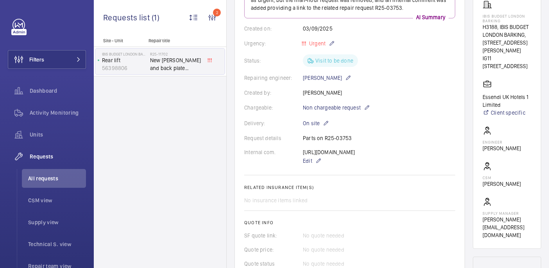
scroll to position [132, 0]
drag, startPoint x: 353, startPoint y: 137, endPoint x: 323, endPoint y: 139, distance: 29.4
click at [323, 139] on div "Request details Parts on R25-03753" at bounding box center [349, 138] width 211 height 8
copy p "R25-03753"
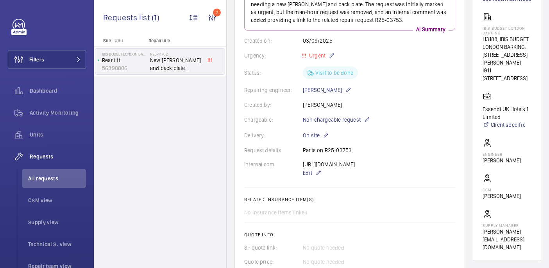
scroll to position [0, 0]
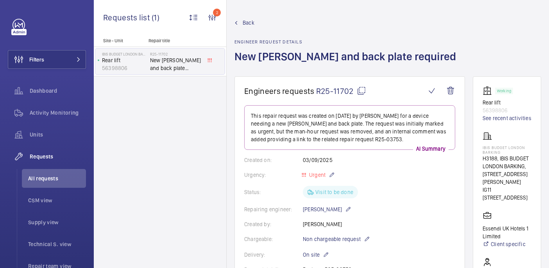
click at [360, 93] on mat-icon at bounding box center [361, 90] width 9 height 9
copy p "R25-03753"
drag, startPoint x: 497, startPoint y: 156, endPoint x: 538, endPoint y: 159, distance: 41.1
click at [538, 159] on wm-front-card "Working Rear lift 56398806 See recent activities IBIS BUDGET LONDON BARKING H31…" at bounding box center [507, 228] width 68 height 304
copy p "IBIS BUDGET LONDON BARKING"
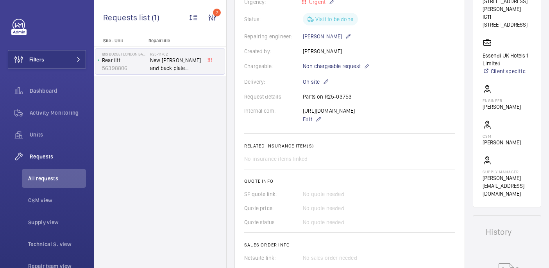
scroll to position [140, 0]
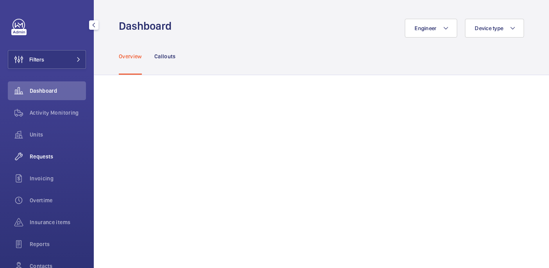
click at [47, 152] on div "Requests" at bounding box center [47, 156] width 78 height 19
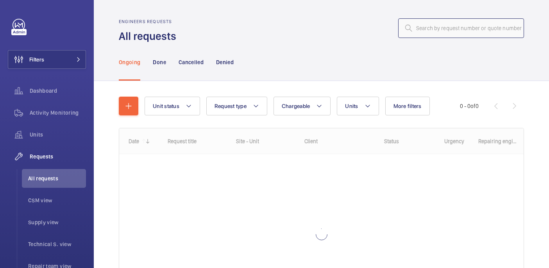
click at [423, 20] on input "text" at bounding box center [461, 28] width 126 height 20
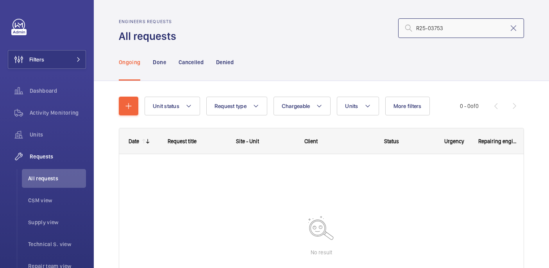
click at [417, 28] on input "R25-03753" at bounding box center [461, 28] width 126 height 20
type input "R25-03753"
click at [171, 55] on nav "Ongoing Done Cancelled Denied" at bounding box center [176, 61] width 115 height 37
click at [159, 66] on div "Done" at bounding box center [159, 61] width 13 height 37
click at [192, 65] on p "Cancelled" at bounding box center [191, 62] width 25 height 8
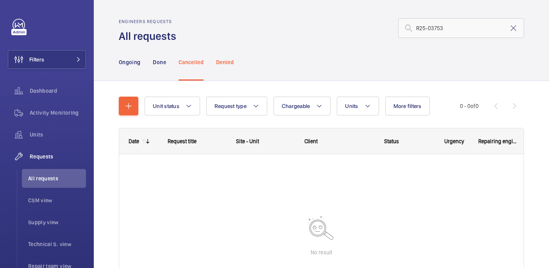
click at [227, 65] on p "Denied" at bounding box center [225, 62] width 18 height 8
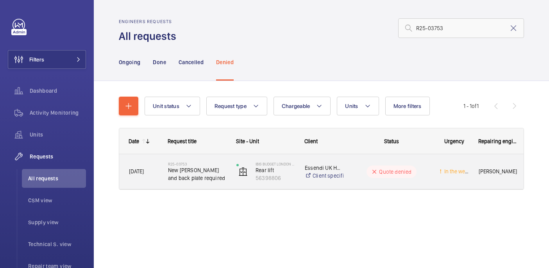
click at [154, 178] on div "[DATE]" at bounding box center [139, 171] width 38 height 25
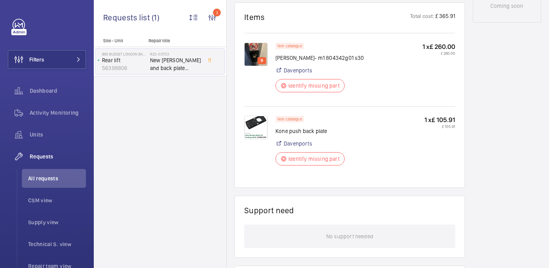
scroll to position [463, 0]
click at [250, 126] on img at bounding box center [255, 127] width 23 height 23
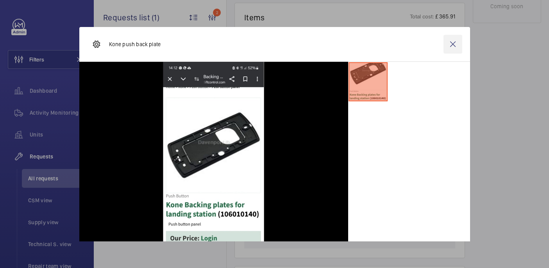
click at [449, 45] on wm-front-icon-button at bounding box center [453, 44] width 19 height 19
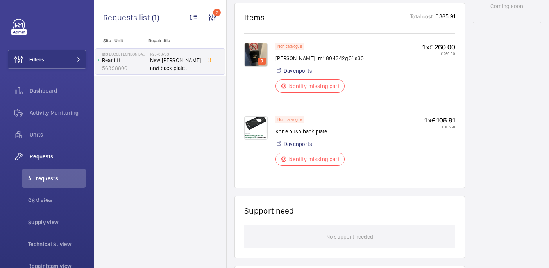
click at [248, 59] on img at bounding box center [255, 54] width 23 height 23
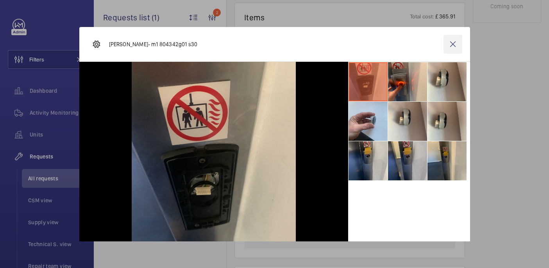
click at [447, 45] on wm-front-icon-button at bounding box center [453, 44] width 19 height 19
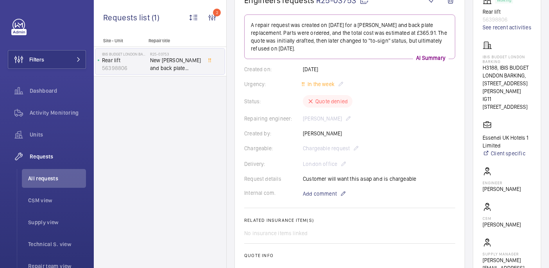
scroll to position [77, 0]
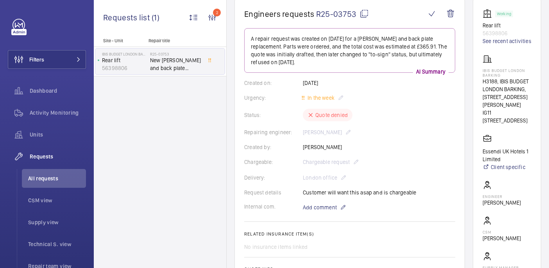
click at [364, 13] on mat-icon at bounding box center [364, 13] width 9 height 9
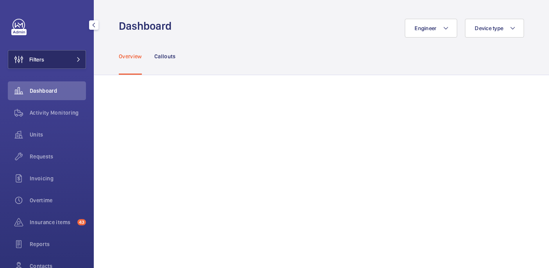
click at [67, 59] on button "Filters" at bounding box center [47, 59] width 78 height 19
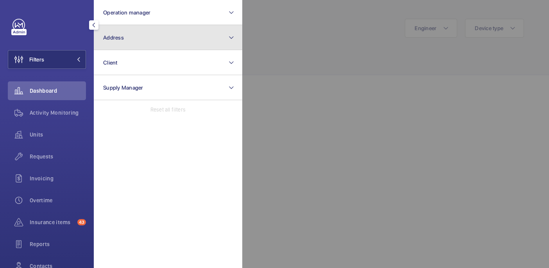
click at [167, 40] on button "Address" at bounding box center [168, 37] width 149 height 25
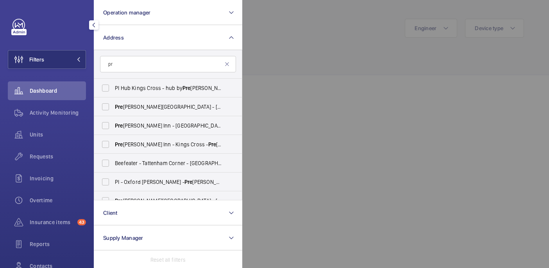
type input "p"
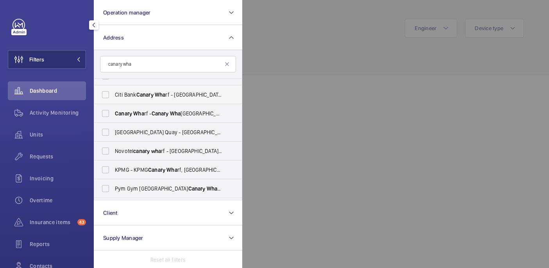
scroll to position [66, 0]
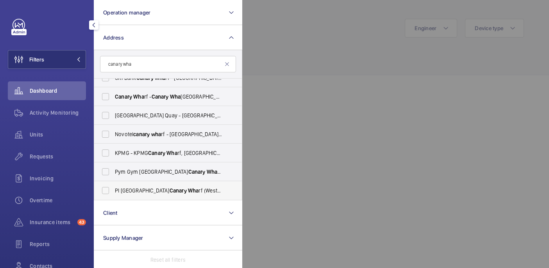
type input "canary wha"
click at [180, 190] on span "PI London Canary Wha rf (Westferry) - West India Dock Road, CANARY WHA RF E14 8…" at bounding box center [169, 190] width 108 height 8
click at [113, 190] on input "PI London Canary Wha rf (Westferry) - West India Dock Road, CANARY WHA RF E14 8…" at bounding box center [106, 191] width 16 height 16
checkbox input "true"
drag, startPoint x: 351, startPoint y: 11, endPoint x: 313, endPoint y: 20, distance: 39.2
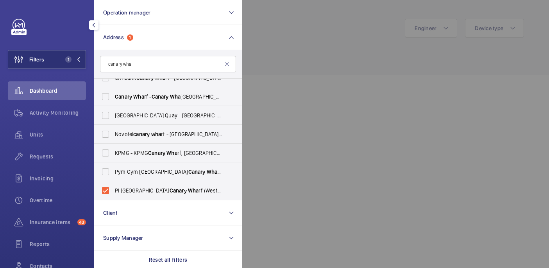
click at [351, 11] on div at bounding box center [516, 134] width 549 height 268
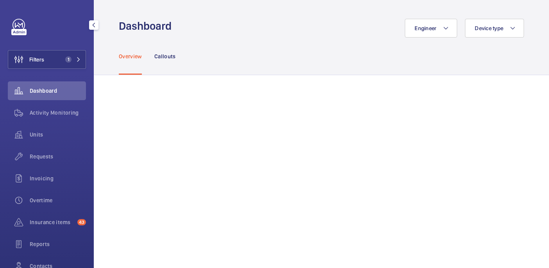
click at [33, 155] on span "Requests" at bounding box center [58, 156] width 56 height 8
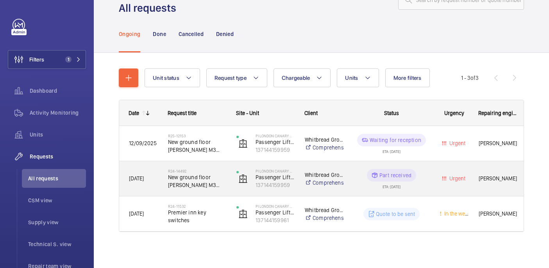
scroll to position [30, 0]
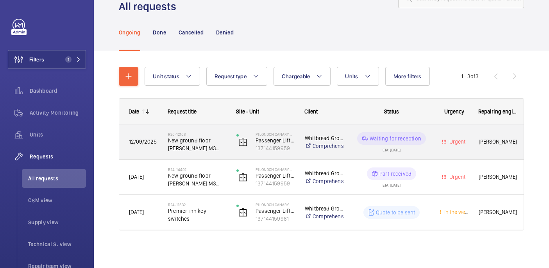
click at [221, 149] on span "New ground floor pressel M3 782 g02 y13" at bounding box center [197, 144] width 58 height 16
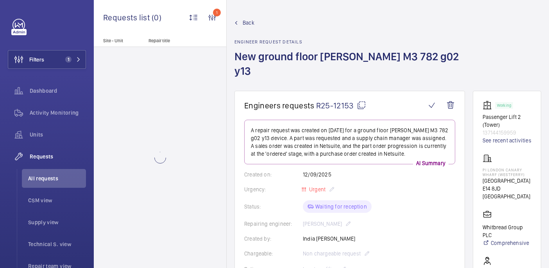
scroll to position [375, 0]
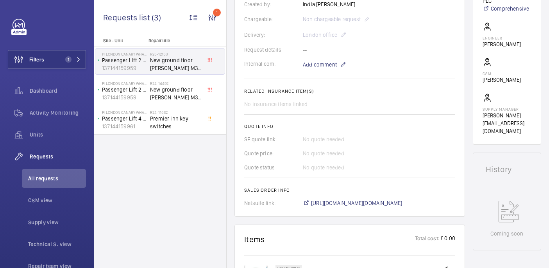
scroll to position [246, 0]
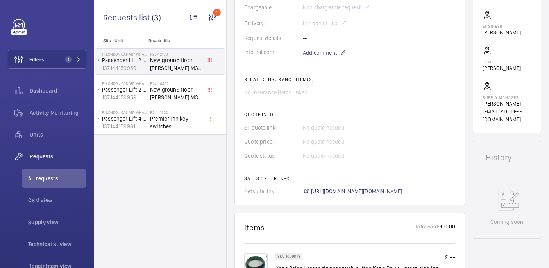
click at [342, 187] on span "https://6461500.app.netsuite.com/app/accounting/transactions/salesord.nl?id=300…" at bounding box center [356, 191] width 91 height 8
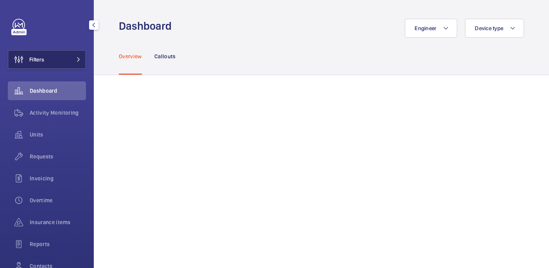
click at [51, 60] on button "Filters" at bounding box center [47, 59] width 78 height 19
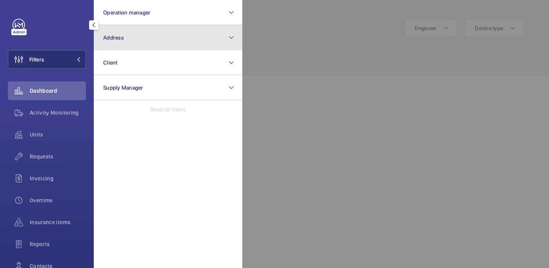
click at [150, 41] on button "Address" at bounding box center [168, 37] width 149 height 25
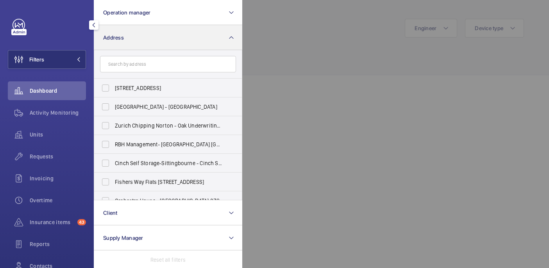
type input "@"
type input "3"
type input "1"
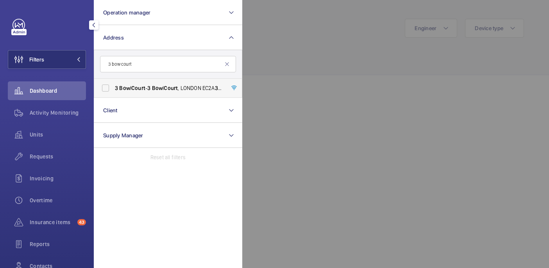
type input "3 bow court"
drag, startPoint x: 158, startPoint y: 95, endPoint x: 249, endPoint y: 52, distance: 100.4
click at [158, 95] on label "[STREET_ADDRESS]" at bounding box center [162, 88] width 136 height 19
click at [113, 95] on input "[STREET_ADDRESS]" at bounding box center [106, 88] width 16 height 16
checkbox input "true"
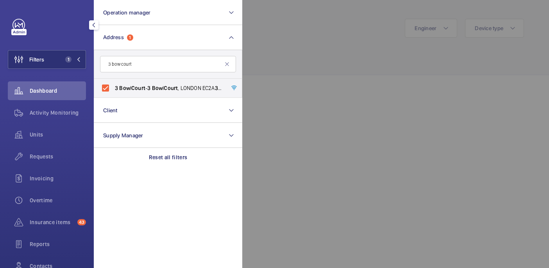
click at [351, 25] on div at bounding box center [516, 134] width 549 height 268
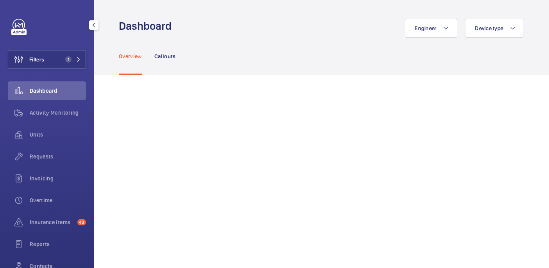
drag, startPoint x: 55, startPoint y: 156, endPoint x: 91, endPoint y: 146, distance: 37.8
click at [55, 156] on span "Requests" at bounding box center [58, 156] width 56 height 8
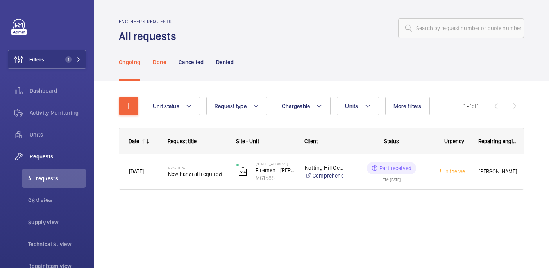
click at [158, 66] on div "Done" at bounding box center [159, 61] width 13 height 37
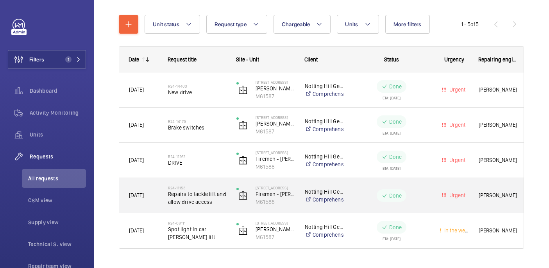
scroll to position [83, 0]
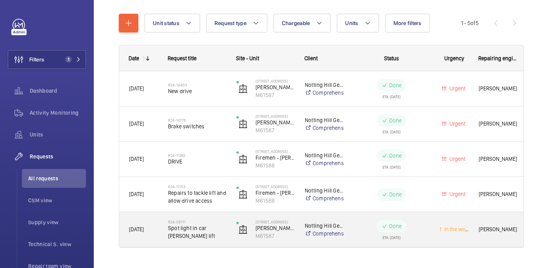
click at [195, 222] on div "R24-08111 Spot light in car [PERSON_NAME] lift" at bounding box center [197, 229] width 58 height 23
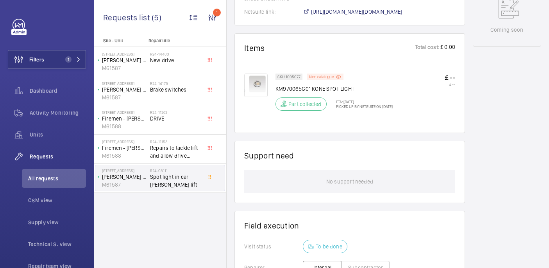
scroll to position [412, 0]
click at [185, 142] on h2 "R24-11153" at bounding box center [176, 141] width 52 height 5
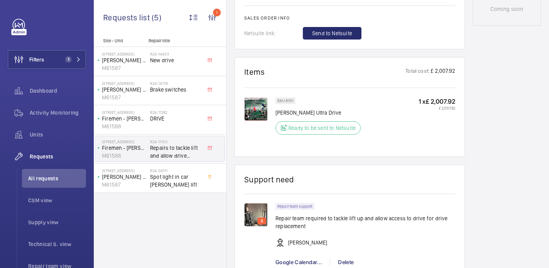
scroll to position [422, 0]
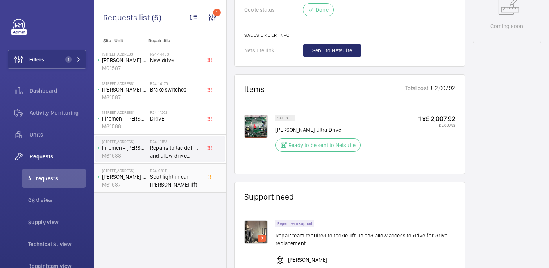
click at [169, 187] on span "Spot light in car [PERSON_NAME] lift" at bounding box center [176, 181] width 52 height 16
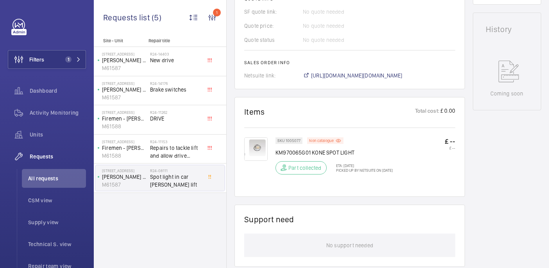
scroll to position [360, 0]
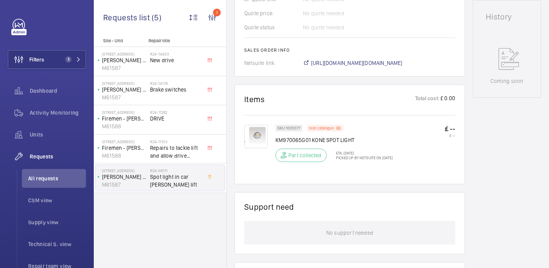
click at [253, 133] on img at bounding box center [255, 136] width 23 height 23
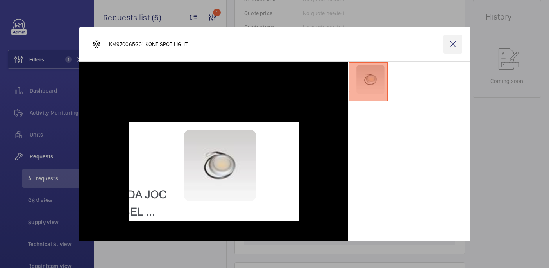
click at [452, 39] on wm-front-icon-button at bounding box center [453, 44] width 19 height 19
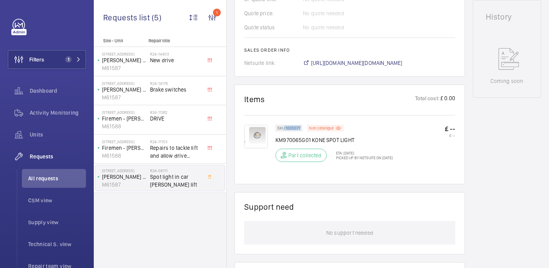
drag, startPoint x: 284, startPoint y: 127, endPoint x: 301, endPoint y: 130, distance: 17.0
click at [301, 130] on div "SKU 1005077" at bounding box center [289, 128] width 27 height 7
copy p "1005077"
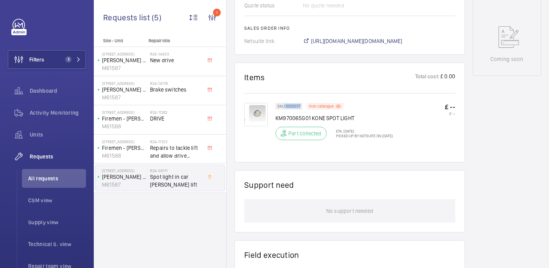
scroll to position [382, 0]
click at [305, 91] on wm-front-card-header "Items Total cost: £ 0.00" at bounding box center [349, 81] width 211 height 19
click at [260, 111] on img at bounding box center [255, 113] width 23 height 23
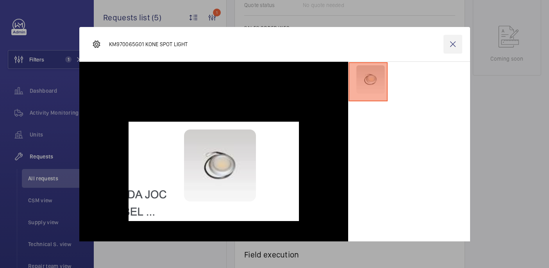
click at [455, 44] on wm-front-icon-button at bounding box center [453, 44] width 19 height 19
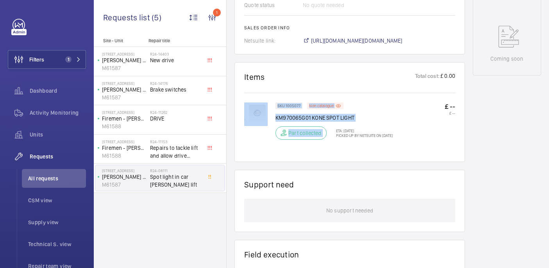
drag, startPoint x: 275, startPoint y: 117, endPoint x: 374, endPoint y: 125, distance: 99.6
click at [375, 125] on div "SKU 1005077 Non catalogue KM970065G01 KONE SPOT LIGHT Part collected ETA: [DATE…" at bounding box center [349, 127] width 211 height 50
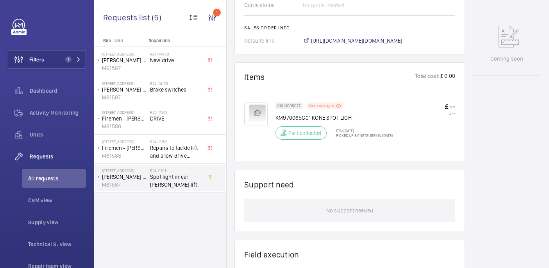
drag, startPoint x: 374, startPoint y: 125, endPoint x: 335, endPoint y: 117, distance: 40.3
click at [364, 121] on div "SKU 1005077 Non catalogue KM970065G01 KONE SPOT LIGHT Part collected ETA: [DATE…" at bounding box center [334, 123] width 117 height 42
click at [330, 118] on p "KM970065G01 KONE SPOT LIGHT" at bounding box center [334, 118] width 117 height 8
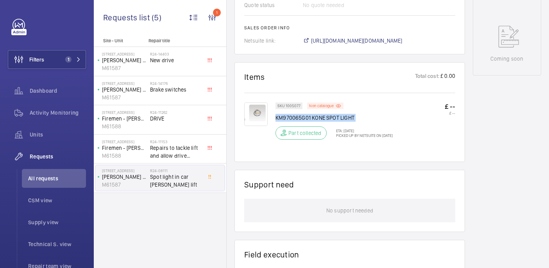
copy div "KM970065G01 KONE SPOT LIGHT"
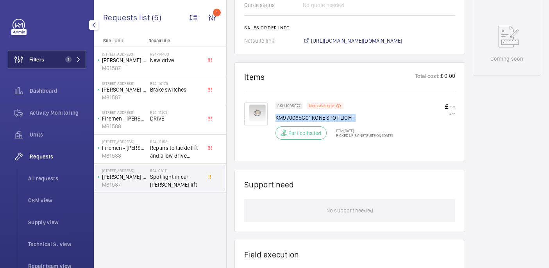
click at [43, 60] on span "Filters" at bounding box center [36, 60] width 15 height 8
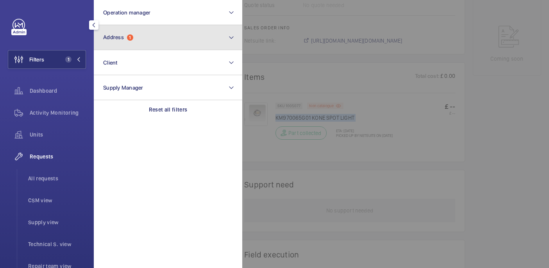
click at [138, 40] on button "Address 1" at bounding box center [168, 37] width 149 height 25
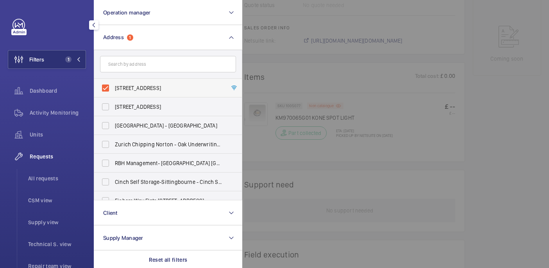
click at [122, 86] on span "[STREET_ADDRESS]" at bounding box center [169, 88] width 108 height 8
click at [113, 86] on input "[STREET_ADDRESS]" at bounding box center [106, 88] width 16 height 16
checkbox input "false"
click at [122, 67] on input "text" at bounding box center [168, 64] width 136 height 16
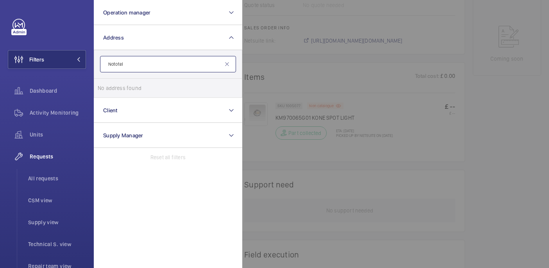
type input "Nototel"
click at [270, 97] on div at bounding box center [516, 134] width 549 height 268
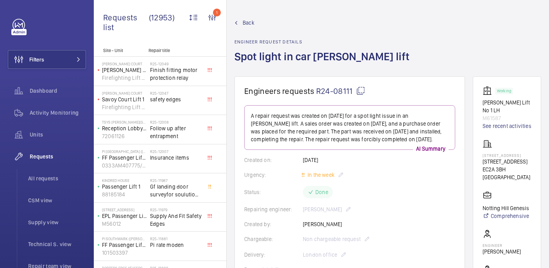
click at [514, 158] on p "3 Bowl Court" at bounding box center [507, 155] width 49 height 5
copy p "3 Bowl Court"
click at [41, 58] on span "Filters" at bounding box center [36, 60] width 15 height 8
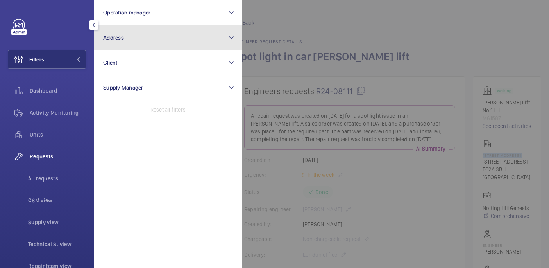
click at [126, 46] on button "Address" at bounding box center [168, 37] width 149 height 25
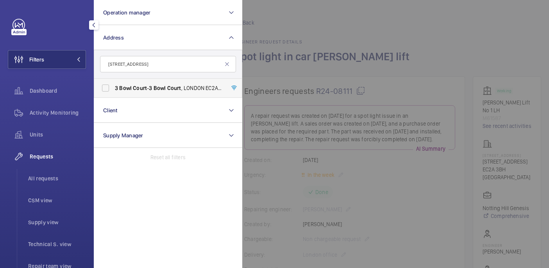
type input "3 Bowl Court"
click at [131, 83] on label "3 Bowl Court - 3 Bowl Court , LONDON EC2A 3 BH" at bounding box center [162, 88] width 136 height 19
click at [113, 83] on input "3 Bowl Court - 3 Bowl Court , LONDON EC2A 3 BH" at bounding box center [106, 88] width 16 height 16
checkbox input "true"
click at [423, 53] on div at bounding box center [516, 134] width 549 height 268
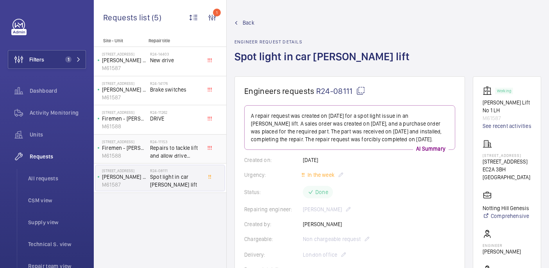
click at [145, 153] on p "M61588" at bounding box center [124, 156] width 45 height 8
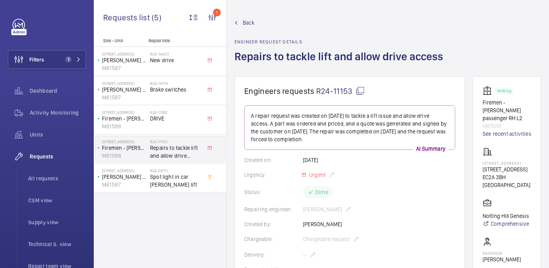
scroll to position [536, 0]
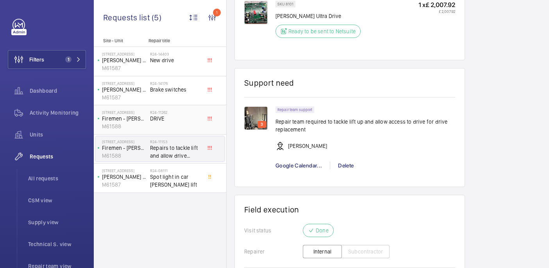
click at [138, 124] on p "M61588" at bounding box center [124, 126] width 45 height 8
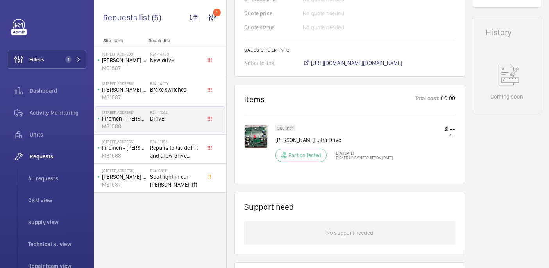
scroll to position [351, 0]
click at [181, 101] on div "R24-14176 Brake switches" at bounding box center [176, 92] width 52 height 23
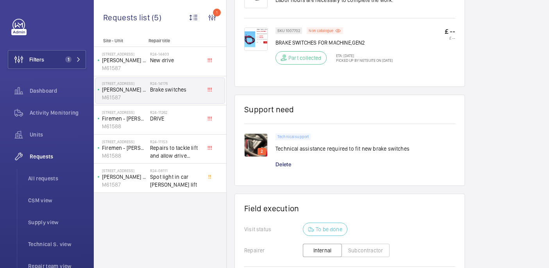
scroll to position [486, 0]
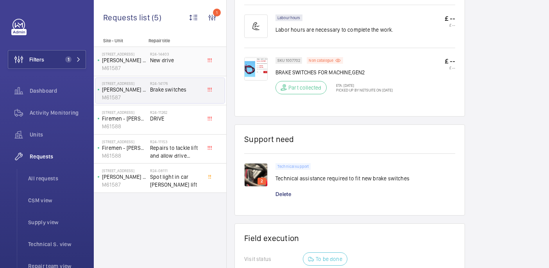
click at [155, 49] on div "R24-14403 New drive" at bounding box center [177, 61] width 55 height 26
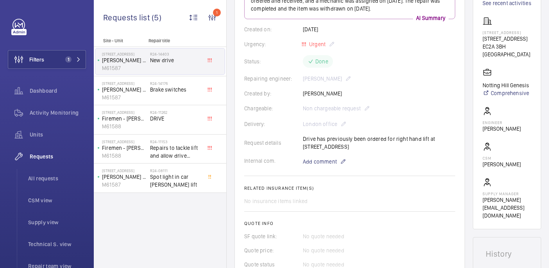
scroll to position [472, 0]
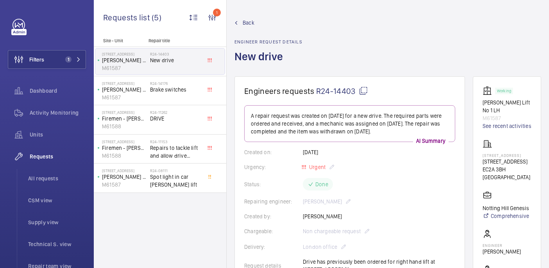
click at [507, 158] on p "3 Bowl Court" at bounding box center [507, 155] width 49 height 5
copy p "3 Bowl Court"
click at [359, 91] on mat-icon at bounding box center [363, 90] width 9 height 9
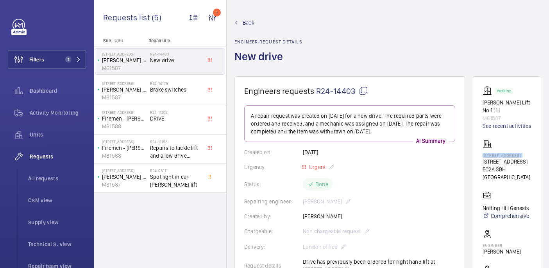
copy p "3 Bowl Court"
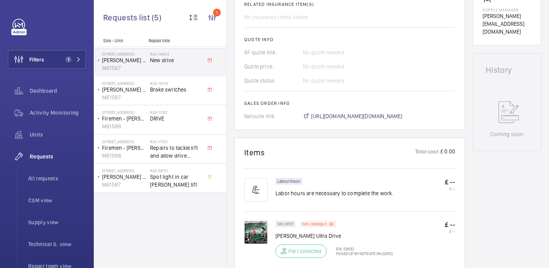
scroll to position [307, 0]
click at [190, 176] on span "Spot light in car OTIS lift" at bounding box center [176, 181] width 52 height 16
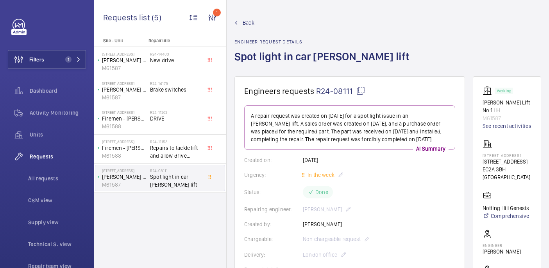
click at [360, 94] on mat-icon at bounding box center [360, 90] width 9 height 9
type textarea "R24-08111"
click at [58, 59] on button "Filters 1" at bounding box center [47, 59] width 78 height 19
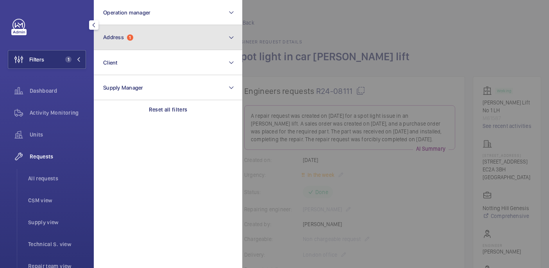
click at [116, 45] on button "Address 1" at bounding box center [168, 37] width 149 height 25
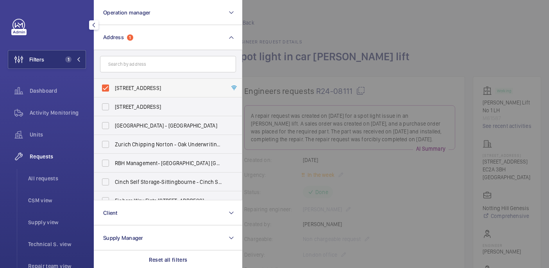
click at [118, 87] on span "3 Bowl Court - 3 Bowl Court, LONDON EC2A 3BH" at bounding box center [169, 88] width 108 height 8
click at [113, 87] on input "3 Bowl Court - 3 Bowl Court, LONDON EC2A 3BH" at bounding box center [106, 88] width 16 height 16
checkbox input "false"
click at [118, 66] on input "text" at bounding box center [168, 64] width 136 height 16
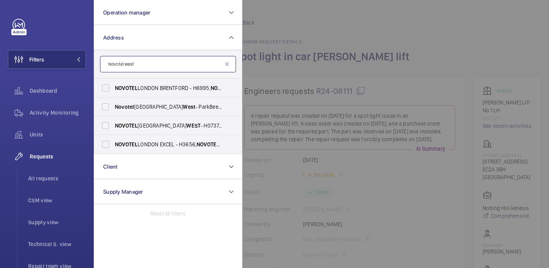
type input "Novotel west"
click at [186, 128] on span "WEST" at bounding box center [193, 125] width 14 height 6
click at [113, 128] on input "NOVOTEL LONDON WEST - H0737, NOVOTEL LONDON WEST , 1 Shortlands, Hammersmith In…" at bounding box center [106, 126] width 16 height 16
checkbox input "true"
click at [383, 64] on div at bounding box center [516, 134] width 549 height 268
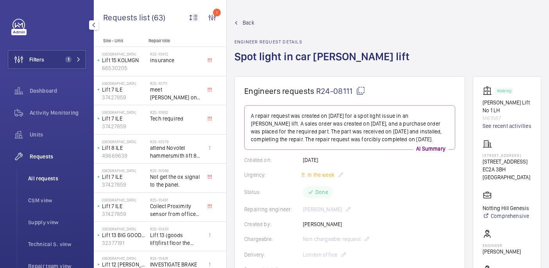
click at [55, 177] on span "All requests" at bounding box center [57, 178] width 58 height 8
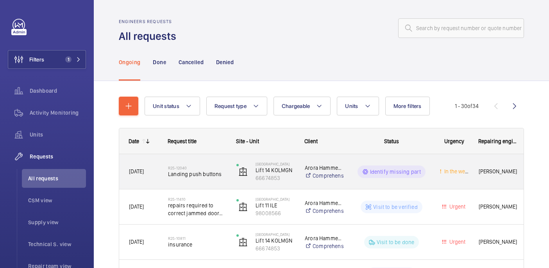
click at [346, 162] on div "Identify missing part" at bounding box center [386, 172] width 85 height 28
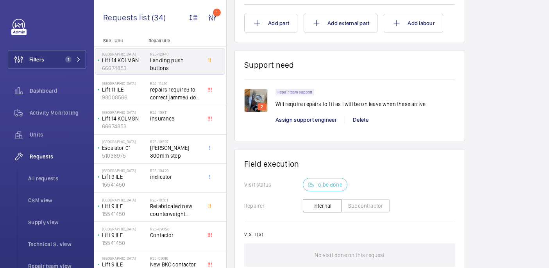
scroll to position [574, 0]
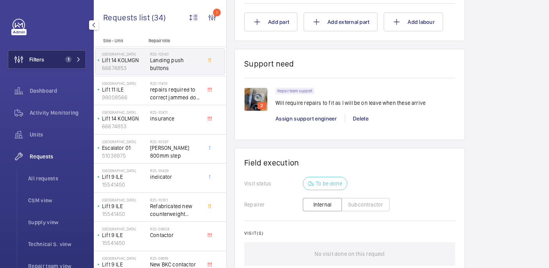
click at [57, 61] on button "Filters 1" at bounding box center [47, 59] width 78 height 19
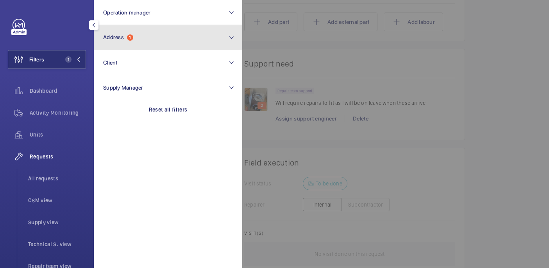
click at [149, 36] on button "Address 1" at bounding box center [168, 37] width 149 height 25
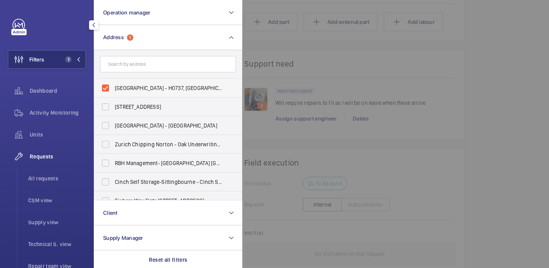
click at [143, 84] on label "NOVOTEL LONDON WEST - H0737, NOVOTEL LONDON WEST, 1 Shortlands, Hammersmith Int…" at bounding box center [162, 88] width 136 height 19
click at [113, 84] on input "NOVOTEL LONDON WEST - H0737, NOVOTEL LONDON WEST, 1 Shortlands, Hammersmith Int…" at bounding box center [106, 88] width 16 height 16
checkbox input "false"
click at [48, 179] on span "All requests" at bounding box center [57, 178] width 58 height 8
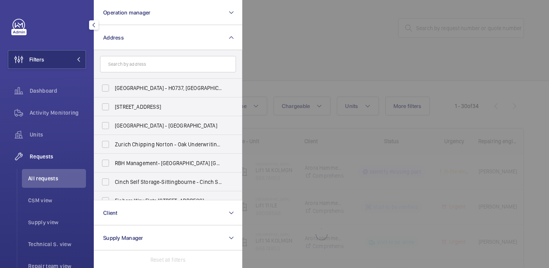
click at [407, 23] on div at bounding box center [516, 134] width 549 height 268
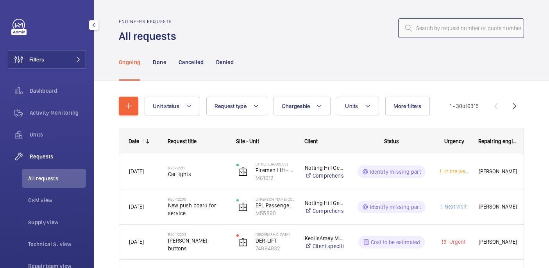
click at [437, 26] on input "text" at bounding box center [461, 28] width 126 height 20
paste input "R25-11917"
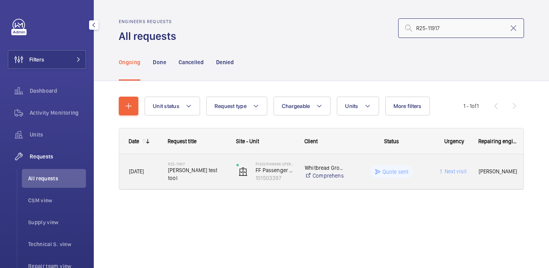
type input "R25-11917"
click at [206, 158] on div "R25-11917 Orona test tool" at bounding box center [193, 171] width 68 height 35
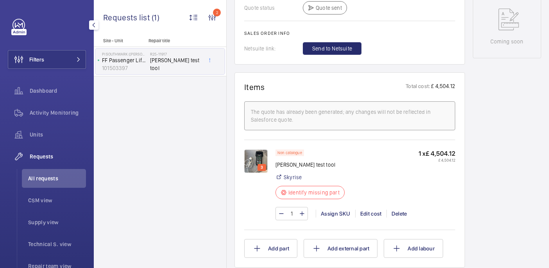
scroll to position [430, 0]
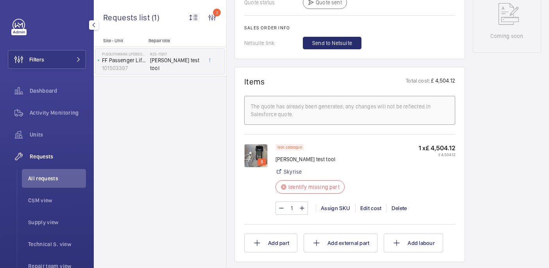
click at [251, 150] on img at bounding box center [255, 155] width 23 height 23
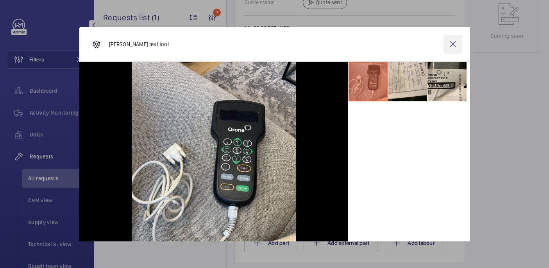
click at [453, 41] on wm-front-icon-button at bounding box center [453, 44] width 19 height 19
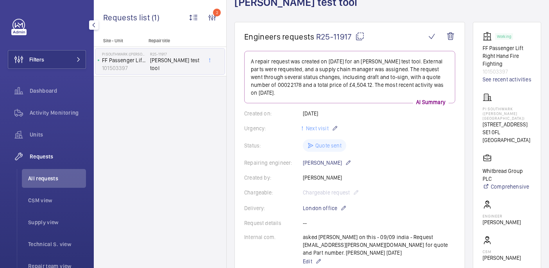
scroll to position [0, 0]
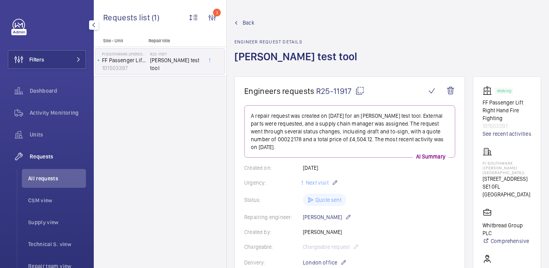
click at [365, 90] on h1 "Engineers requests R25-11917" at bounding box center [335, 91] width 182 height 10
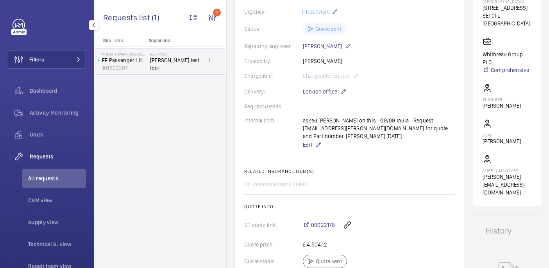
scroll to position [22, 0]
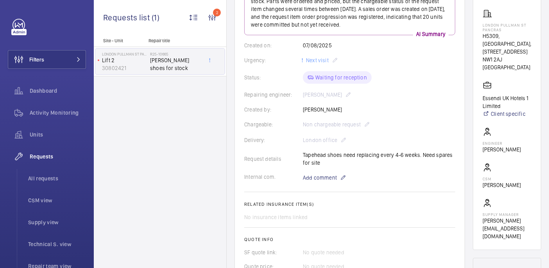
scroll to position [126, 0]
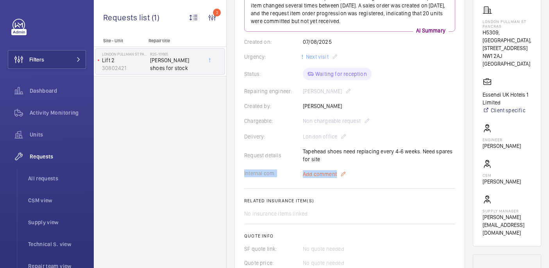
click at [318, 171] on wm-front-card-body "A repair request was created on [DATE] to replace [PERSON_NAME] shoes for a sto…" at bounding box center [349, 147] width 211 height 337
click at [315, 170] on span "Add comment" at bounding box center [320, 174] width 34 height 8
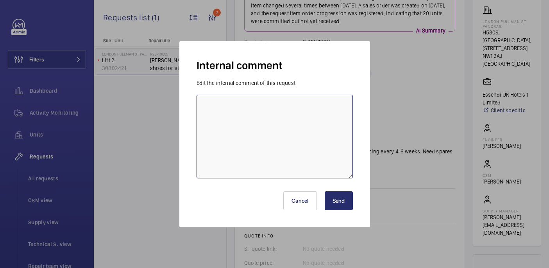
click at [276, 127] on textarea at bounding box center [275, 137] width 156 height 84
type textarea "ETA 16th - 15.09 india"
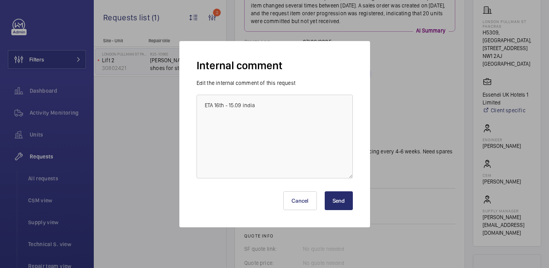
click at [328, 203] on button "Send" at bounding box center [339, 200] width 28 height 19
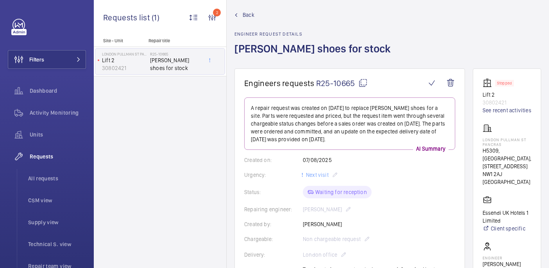
scroll to position [9, 0]
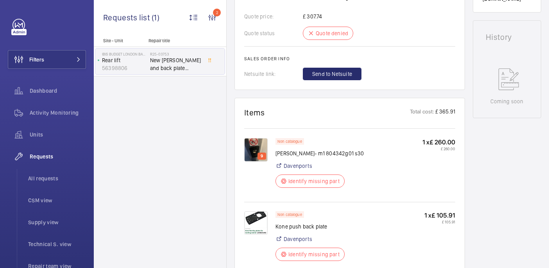
scroll to position [366, 0]
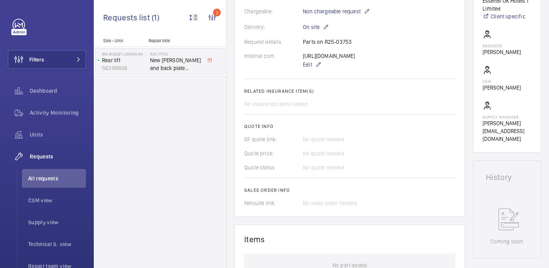
scroll to position [581, 0]
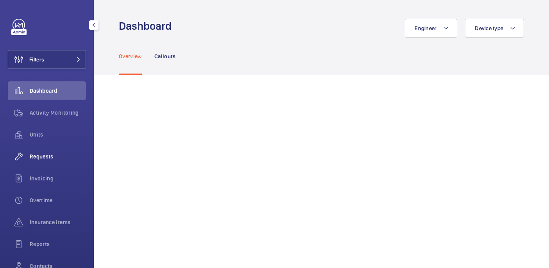
click at [48, 158] on span "Requests" at bounding box center [58, 156] width 56 height 8
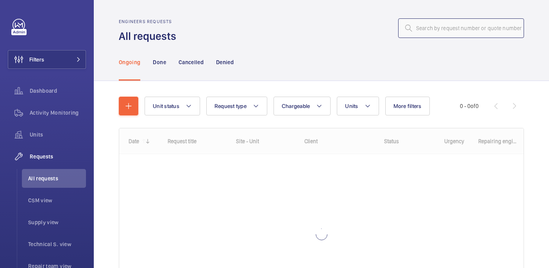
click at [432, 27] on input "text" at bounding box center [461, 28] width 126 height 20
paste input "R25-09236"
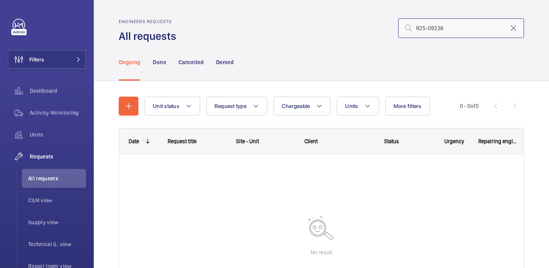
click at [417, 28] on input "R25-09236" at bounding box center [461, 28] width 126 height 20
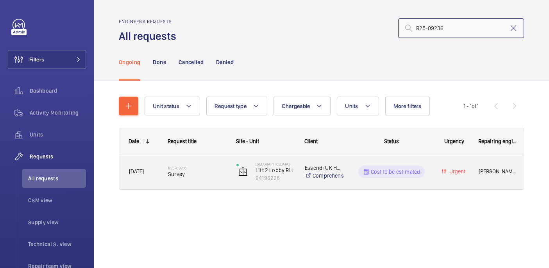
type input "R25-09236"
click at [205, 174] on span "Survey" at bounding box center [197, 174] width 58 height 8
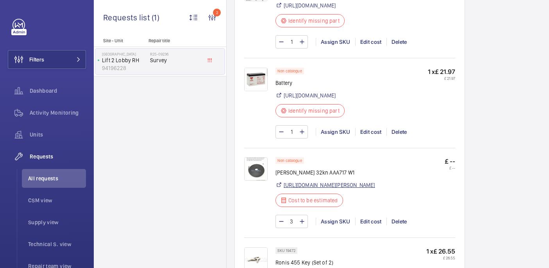
scroll to position [694, 0]
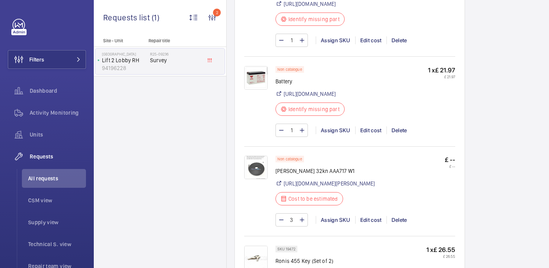
click at [294, 175] on p "[PERSON_NAME] 32kn AAA717 W1" at bounding box center [326, 171] width 100 height 8
copy div "[PERSON_NAME] 32kn AAA717 W1"
click at [361, 175] on p "[PERSON_NAME] 32kn AAA717 W1" at bounding box center [326, 171] width 100 height 8
